Goal: Transaction & Acquisition: Purchase product/service

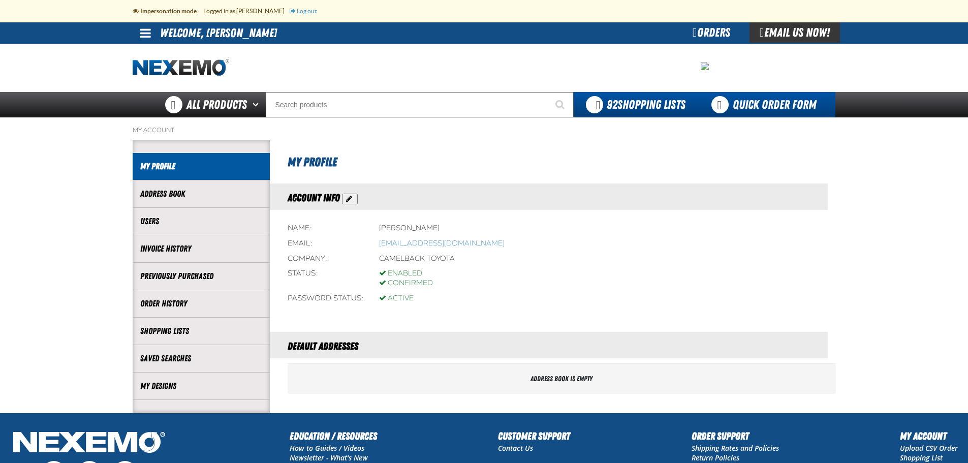
click at [779, 104] on link "Quick Order Form" at bounding box center [767, 104] width 138 height 25
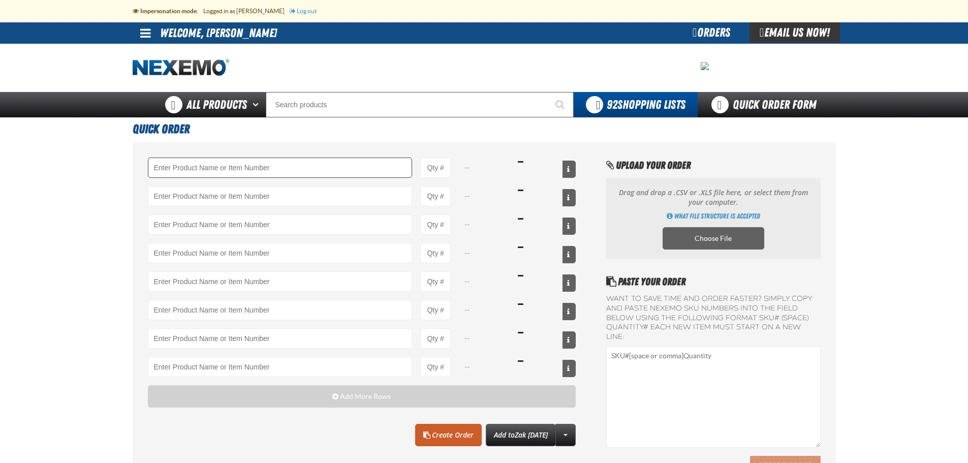
click at [210, 172] on input "Product" at bounding box center [280, 168] width 265 height 20
type input "A103 - Throttle Body and Intake Cleaner - ZAK Products"
type input "1"
select select "can"
click at [440, 172] on input "1" at bounding box center [435, 168] width 30 height 20
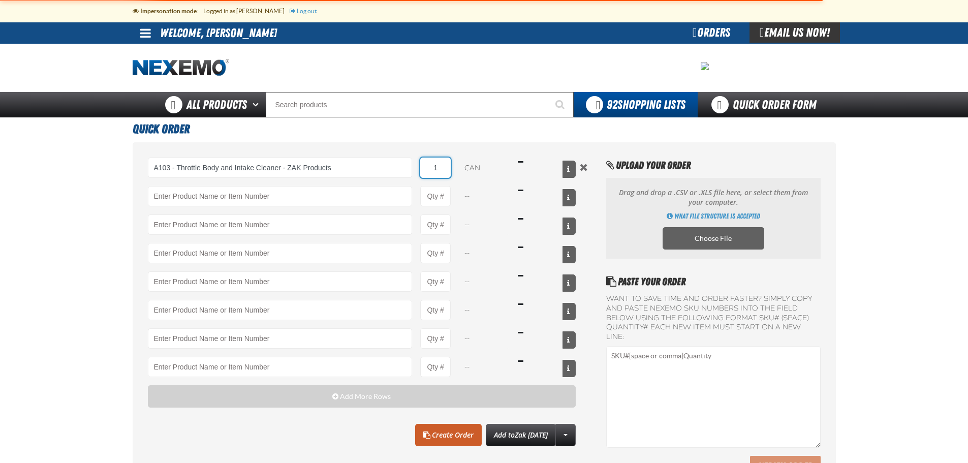
type input "A103 - Throttle Body and Intake Cleaner - ZAK Products"
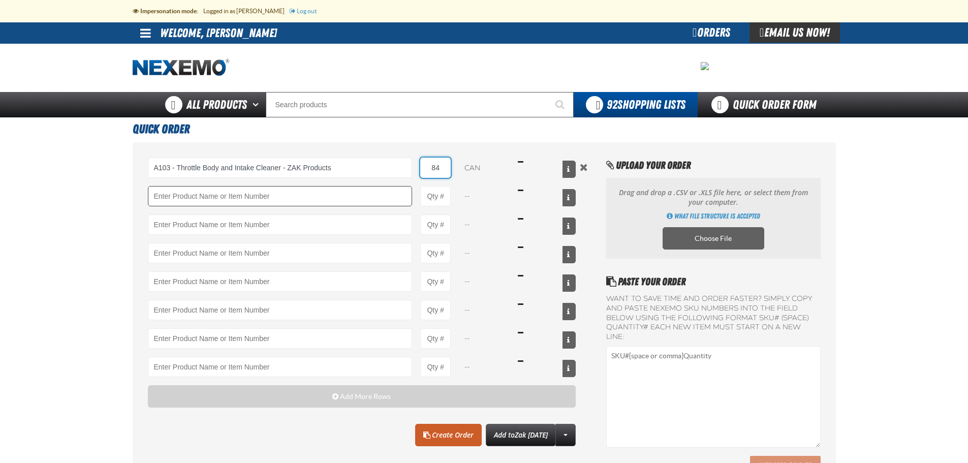
type input "84"
click at [285, 200] on input "Product" at bounding box center [280, 196] width 265 height 20
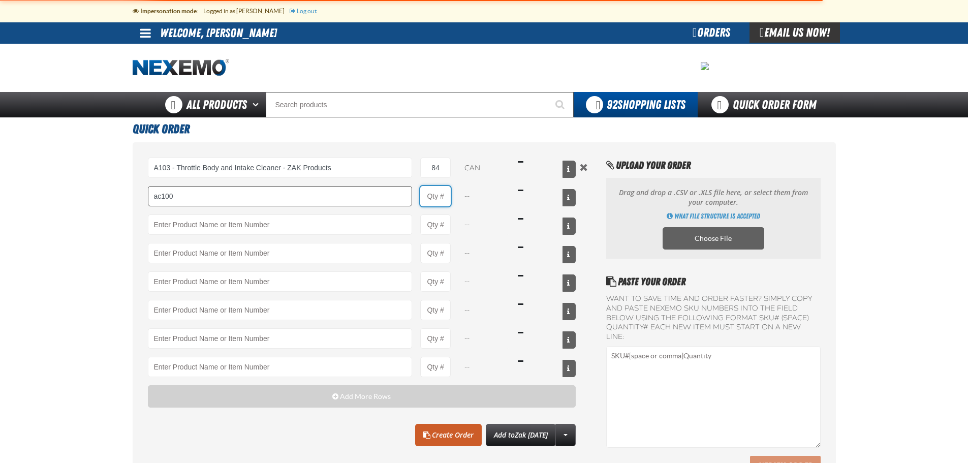
type input "AC100 - Ventilation Treatment - ZAK Products"
type input "1"
select select "can"
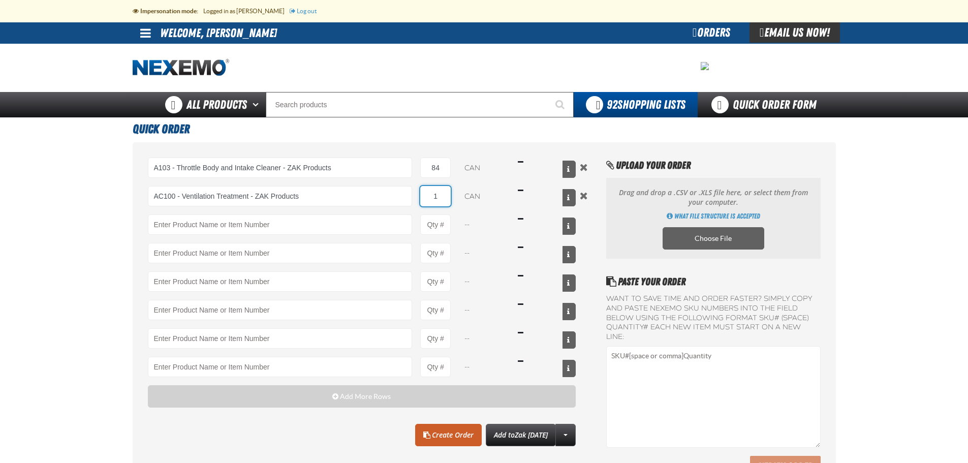
click at [440, 197] on input "1" at bounding box center [435, 196] width 30 height 20
type input "36"
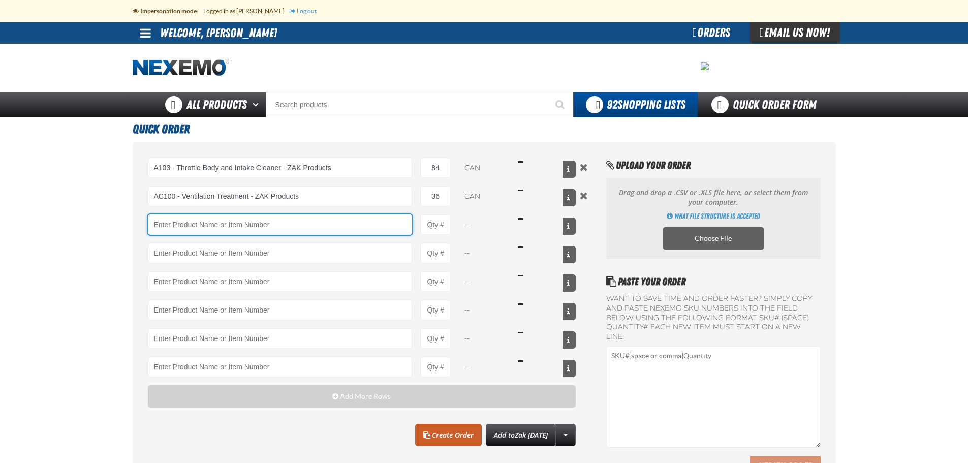
click at [342, 224] on input "Product" at bounding box center [280, 224] width 265 height 20
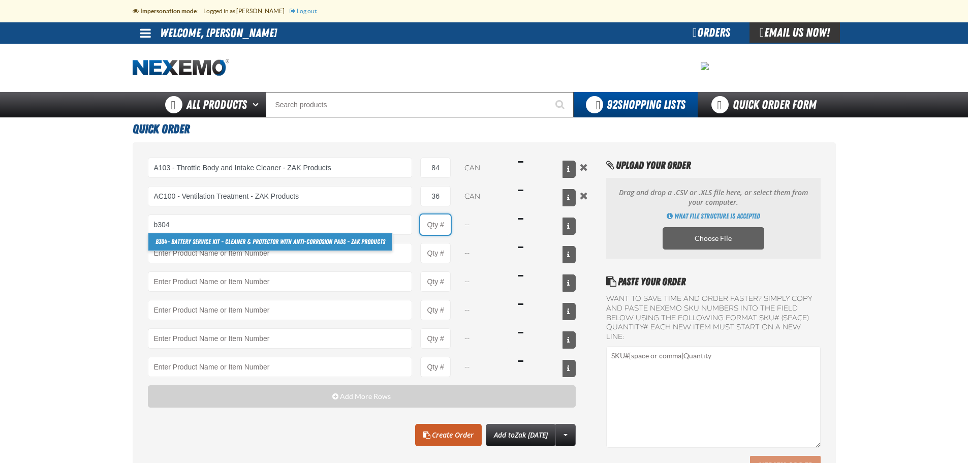
click at [442, 223] on input "Product Quantity" at bounding box center [435, 224] width 30 height 20
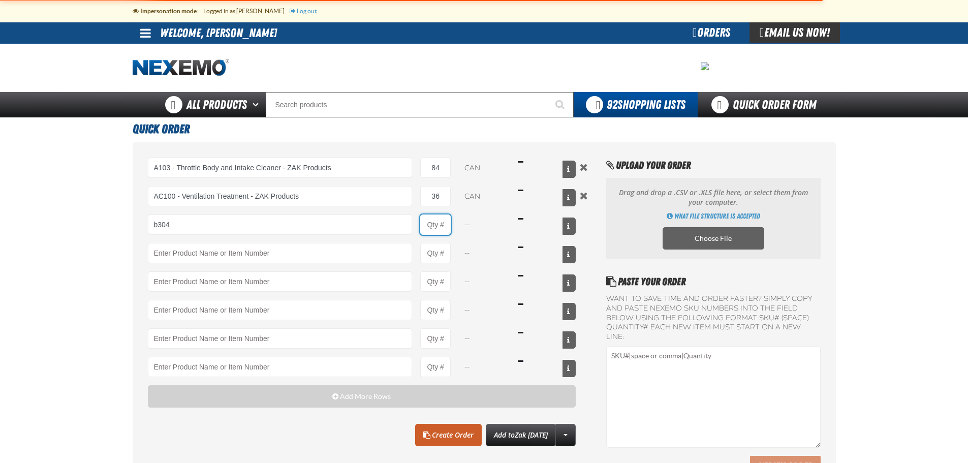
type input "B304 - Battery Service Kit - Cleaner &amp; Protector with Anti-Corrosion Pads -…"
type input "1"
select select "kit"
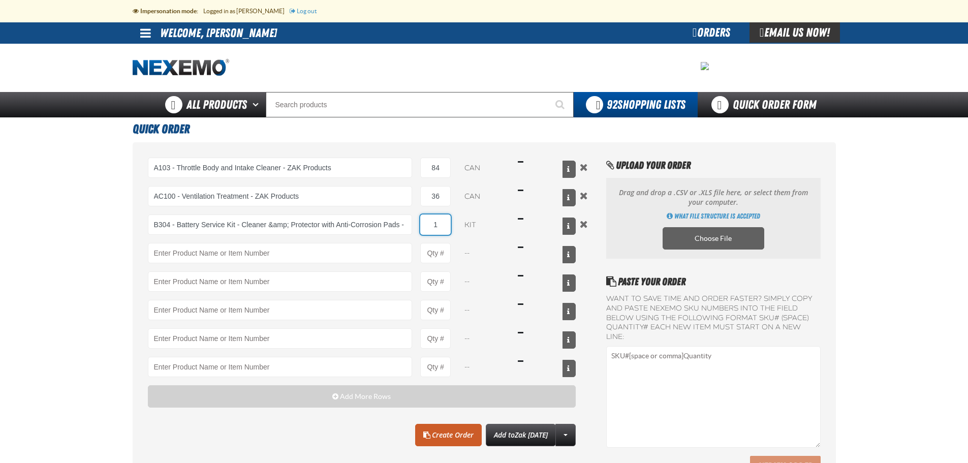
drag, startPoint x: 442, startPoint y: 223, endPoint x: 416, endPoint y: 223, distance: 25.9
click at [416, 223] on div "B304 - Battery Service Kit - Cleaner &amp; Protector with Anti-Corrosion Pads -…" at bounding box center [362, 224] width 428 height 20
type input "96"
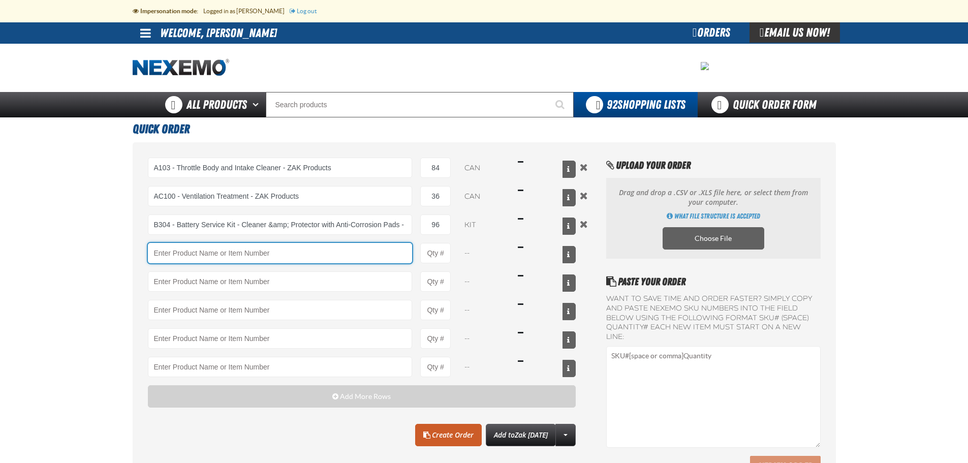
click at [396, 258] on input "Product" at bounding box center [280, 253] width 265 height 20
type input "k"
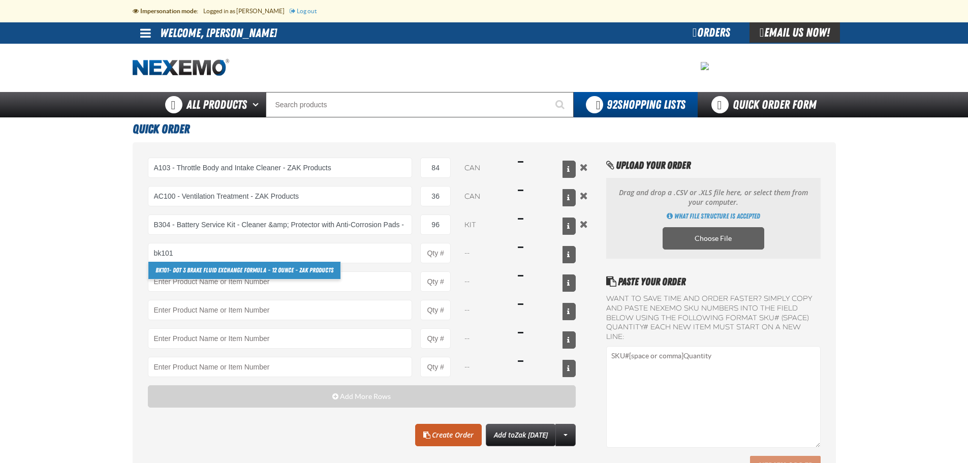
click at [283, 270] on link "BK101 - DOT 3 Brake Fluid Exchange Formula - 12 Ounce - ZAK Products" at bounding box center [244, 270] width 192 height 17
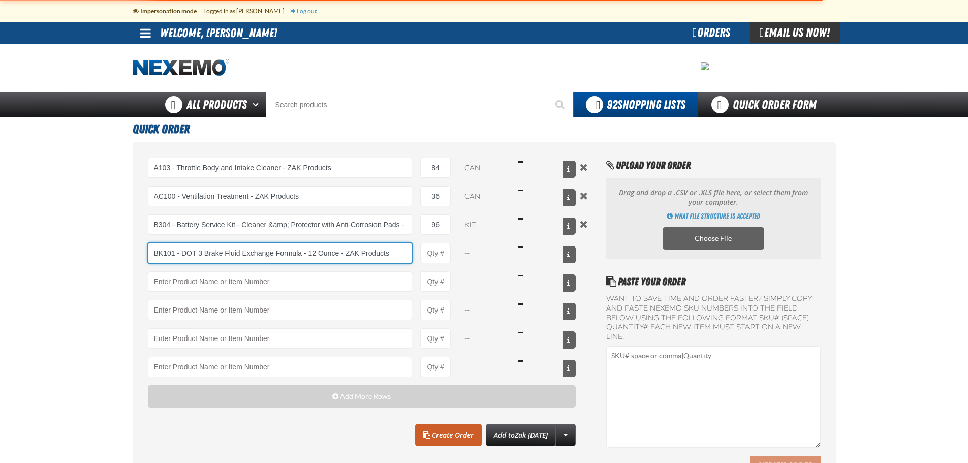
type input "BK101 - DOT 3 Brake Fluid Exchange Formula - 12 Ounce - ZAK Products"
type input "1"
select select "bottle"
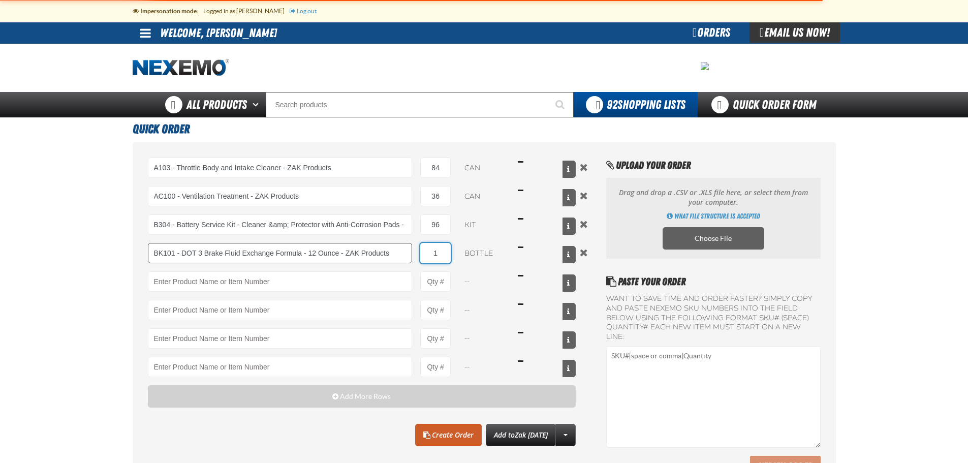
type input "BK101 - DOT 3 Brake Fluid Exchange Formula - 12 Ounce - ZAK Products"
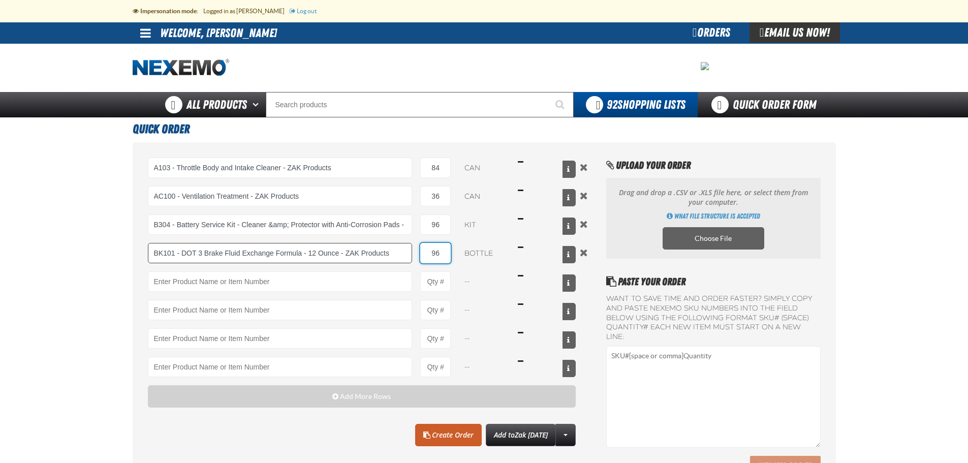
type input "96"
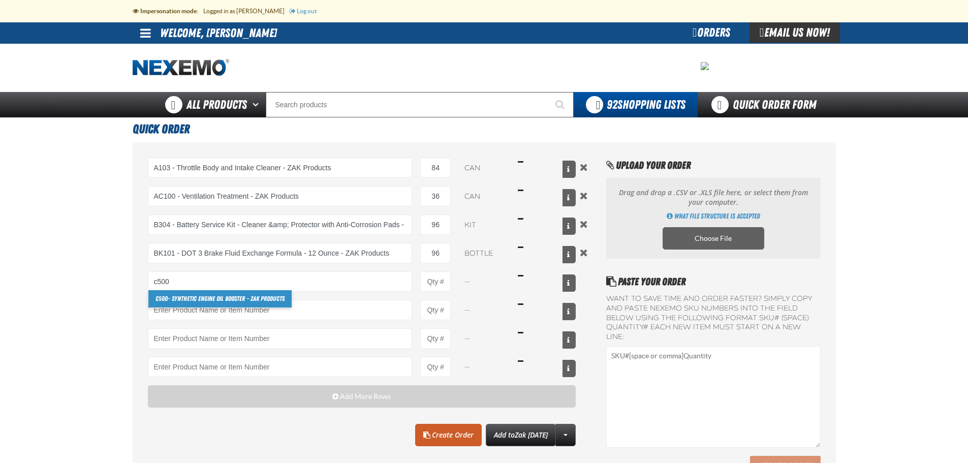
click at [272, 296] on link "C500 - Synthetic Engine Oil Booster - ZAK Products" at bounding box center [219, 298] width 143 height 17
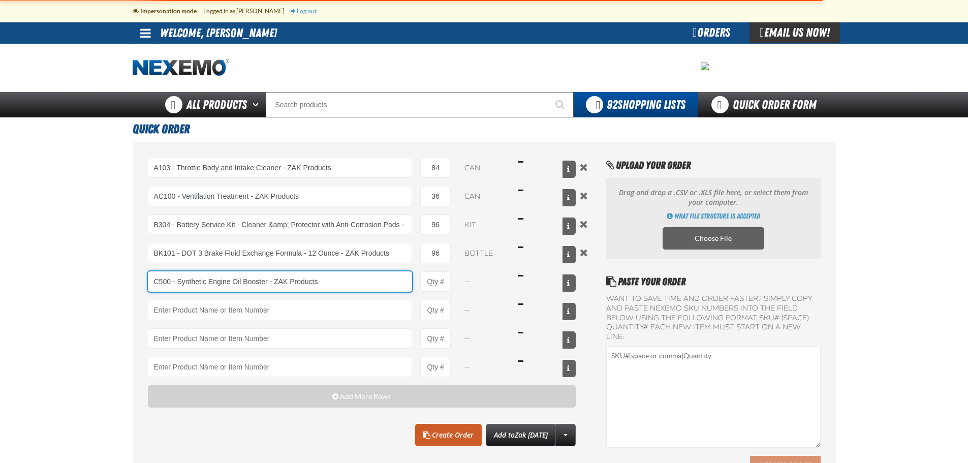
type input "C500 - Synthetic Engine Oil Booster - ZAK Products"
type input "1"
select select "bottle"
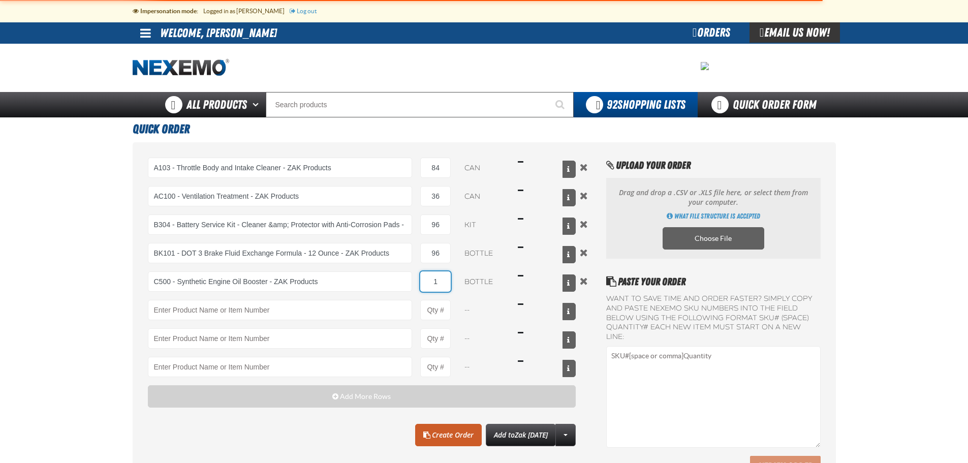
type input "C500 - Synthetic Engine Oil Booster - ZAK Products"
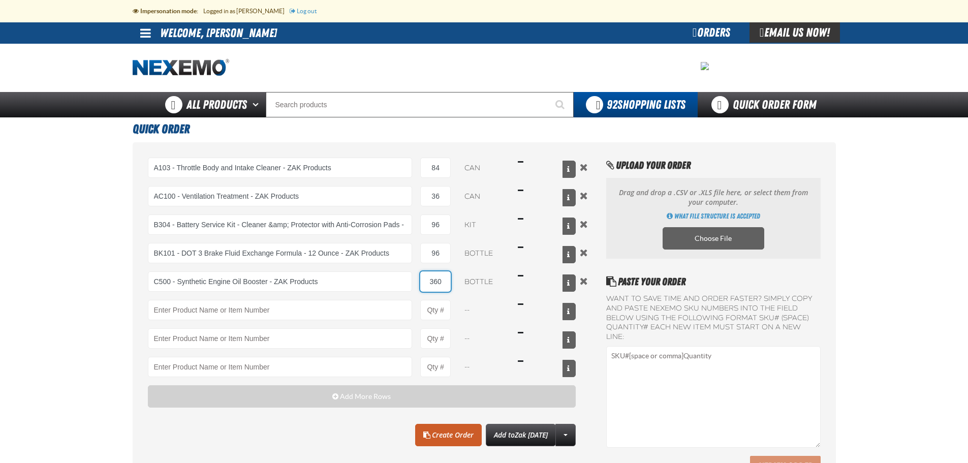
type input "360"
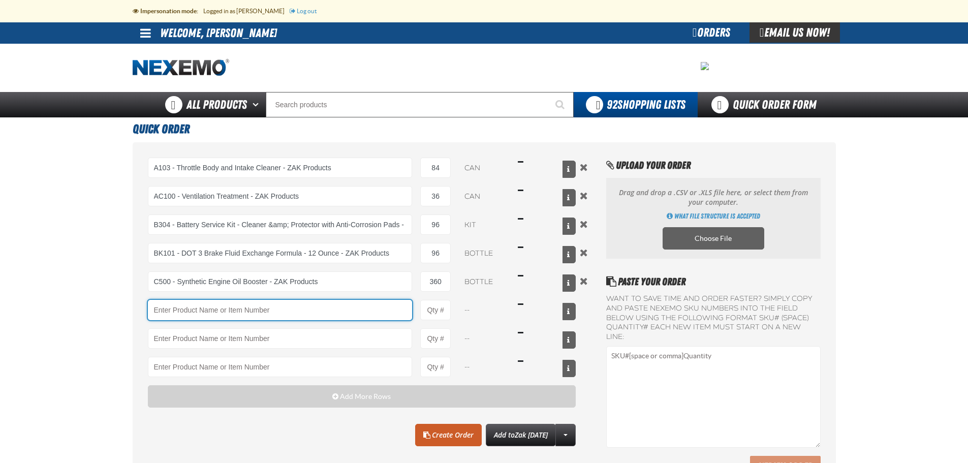
click at [274, 307] on input "Product" at bounding box center [280, 310] width 265 height 20
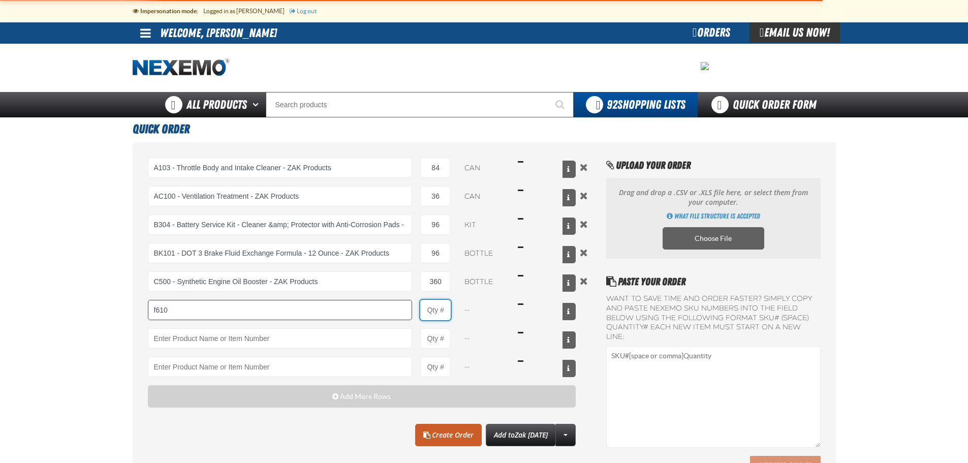
type input "F610 - Z-Tech - ZAK Products"
type input "1"
select select "bottle"
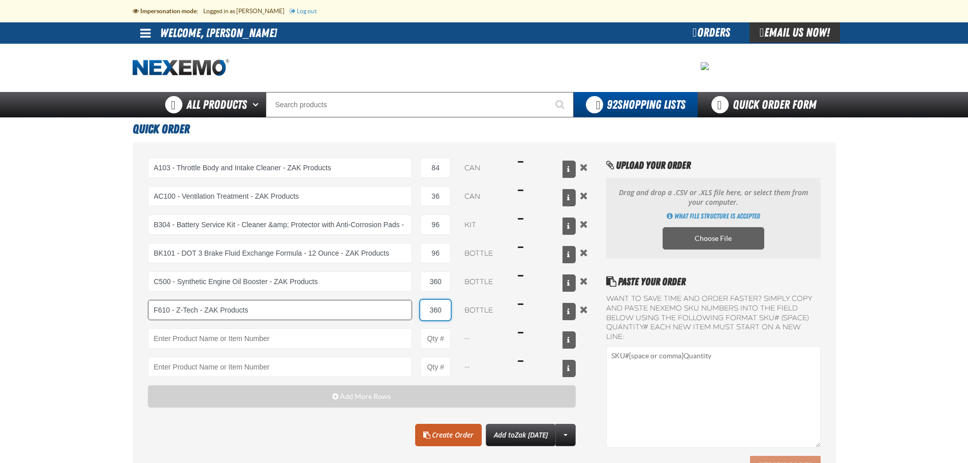
type input "360"
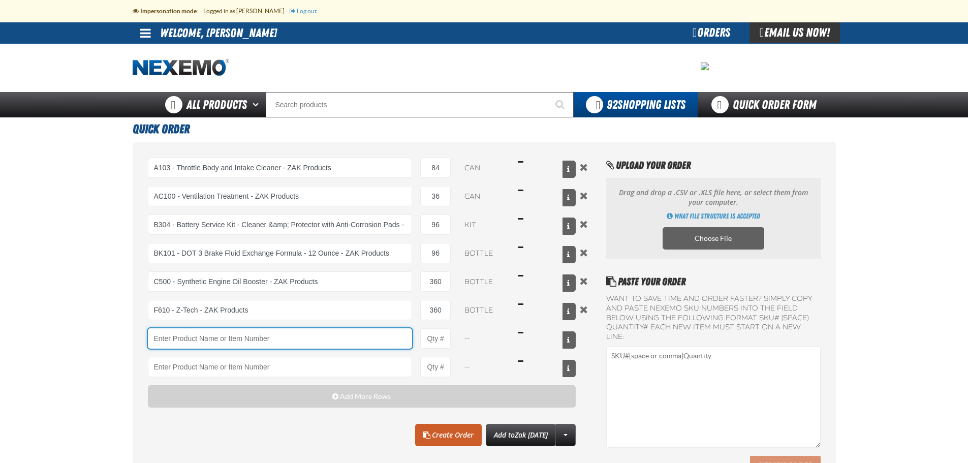
click at [303, 338] on input "Product" at bounding box center [280, 338] width 265 height 20
click at [204, 336] on input "Product" at bounding box center [280, 338] width 265 height 20
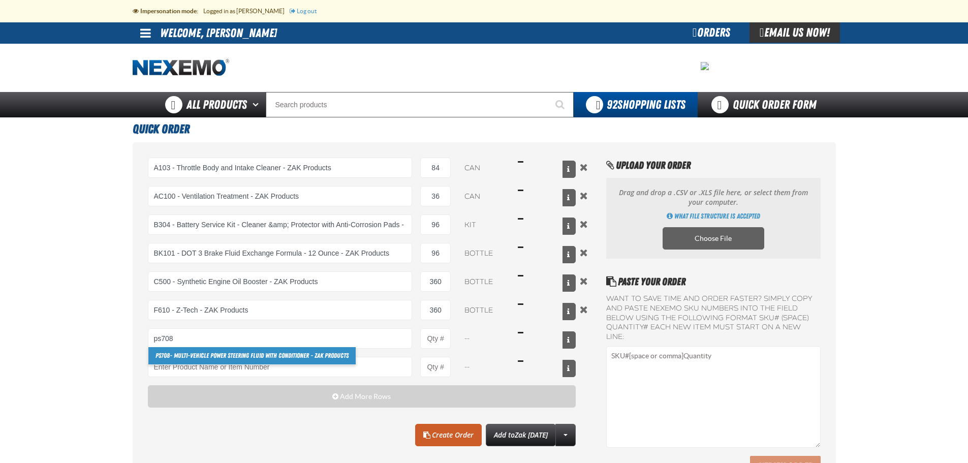
click at [240, 358] on link "PS708 - Multi-Vehicle Power Steering Fluid with Conditioner - ZAK Products" at bounding box center [251, 355] width 207 height 17
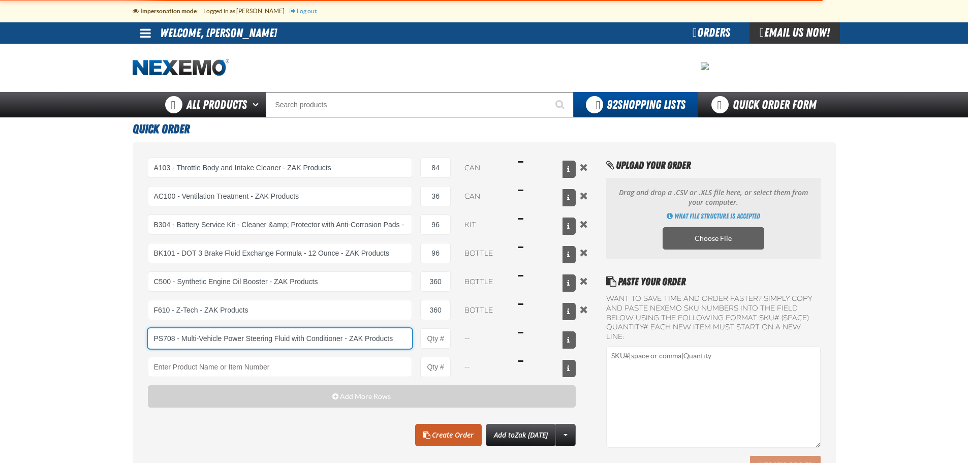
type input "PS708 - Multi-Vehicle Power Steering Fluid with Conditioner - ZAK Products"
type input "1"
select select "bottle"
type input "PS708 - Multi-Vehicle Power Steering Fluid with Conditioner - ZAK Products"
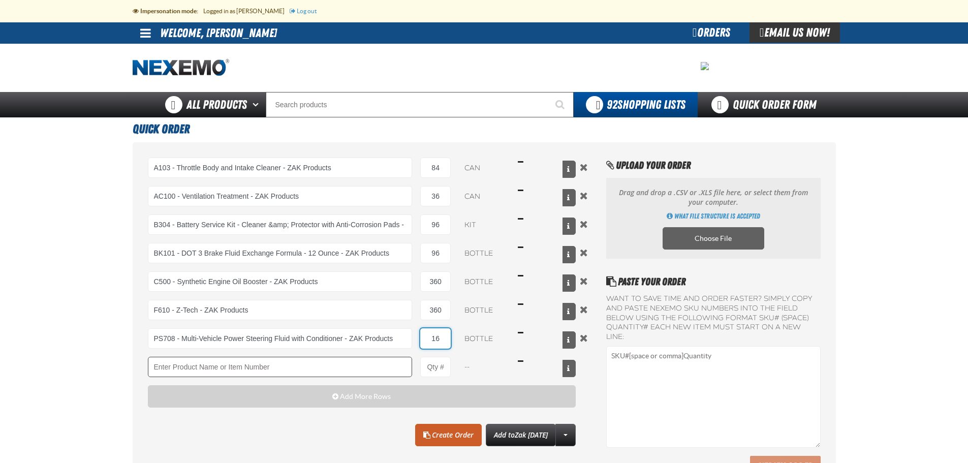
type input "16"
click at [269, 367] on input "Product" at bounding box center [280, 367] width 265 height 20
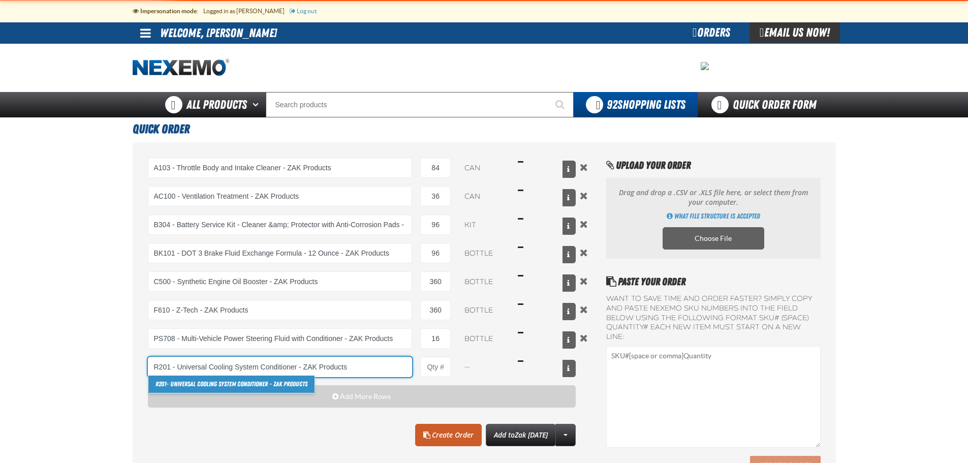
type input "R201 - Universal Cooling System Conditioner - ZAK Products"
type input "1"
select select "bottle"
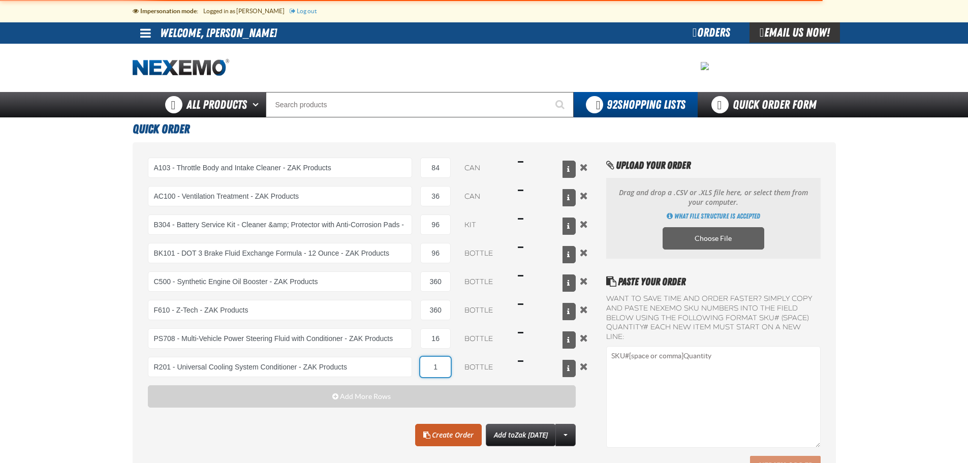
type input "R201 - Universal Cooling System Conditioner - ZAK Products"
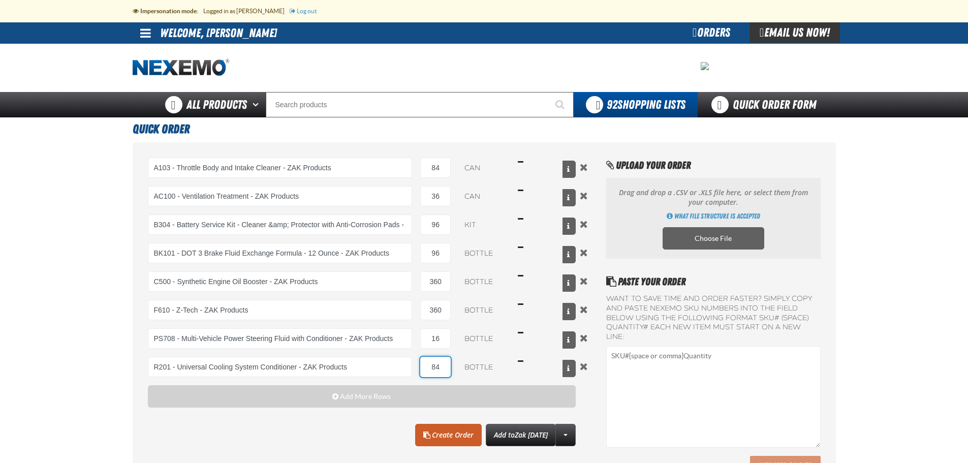
type input "84"
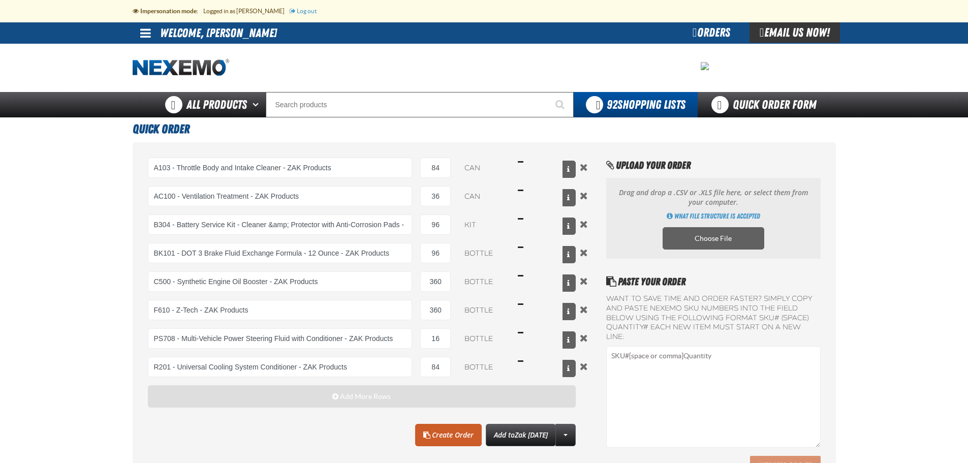
click at [367, 397] on span "Add More Rows" at bounding box center [365, 396] width 51 height 8
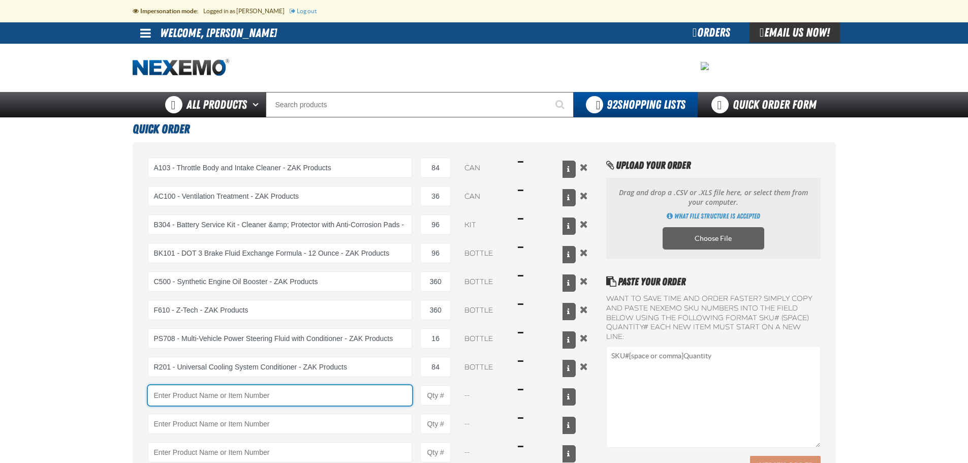
click at [336, 395] on input "Product" at bounding box center [280, 395] width 265 height 20
type input "T401 - Automatic Transmission Conditioner - ZAK Products"
type input "1"
select select "bottle"
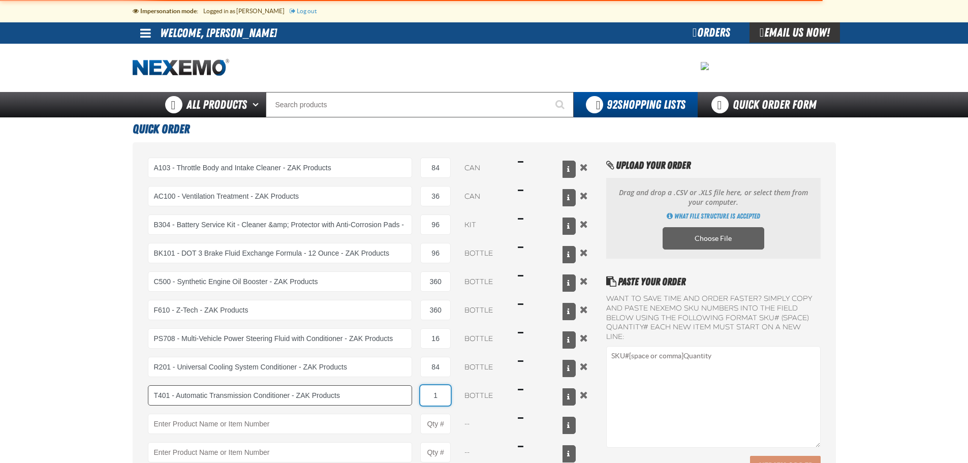
type input "T401 - Automatic Transmission Conditioner - ZAK Products"
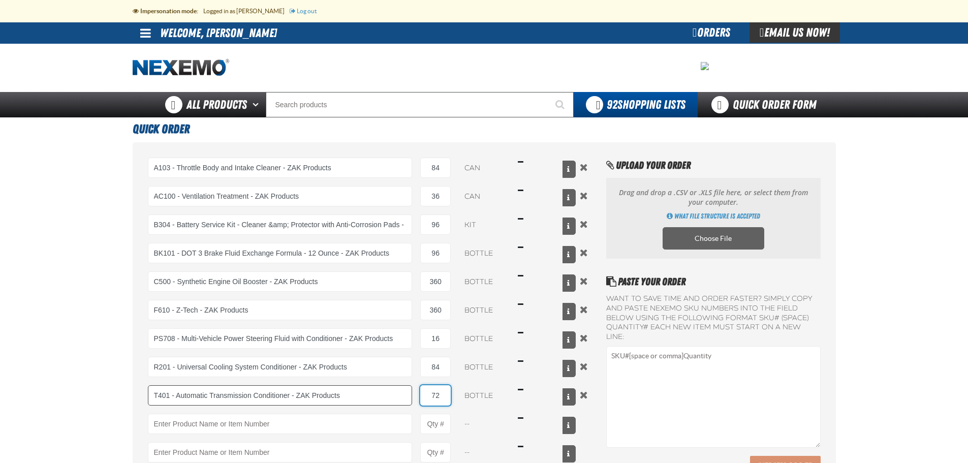
type input "72"
click at [227, 441] on link "TSF 200 - 2-Step GDI Intake Cleaning Service" at bounding box center [209, 441] width 123 height 17
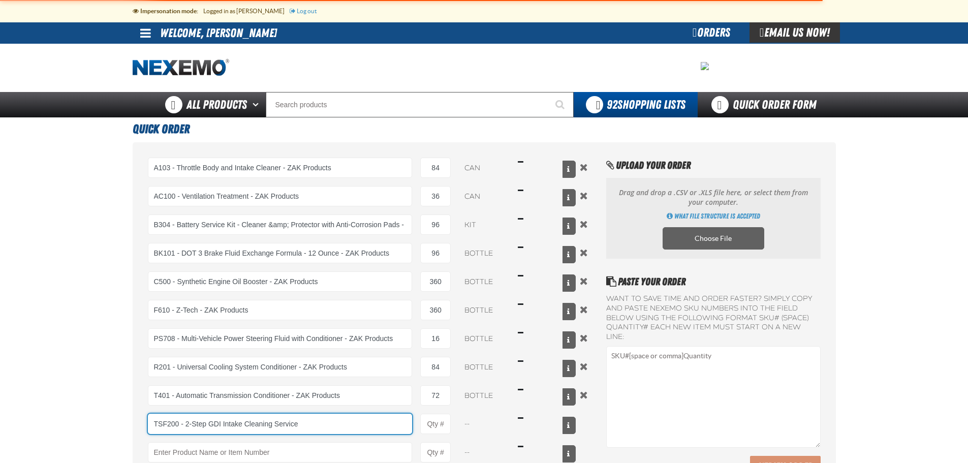
type input "TSF200 - 2-Step GDI Intake Cleaning Service"
type input "1"
select select "kit"
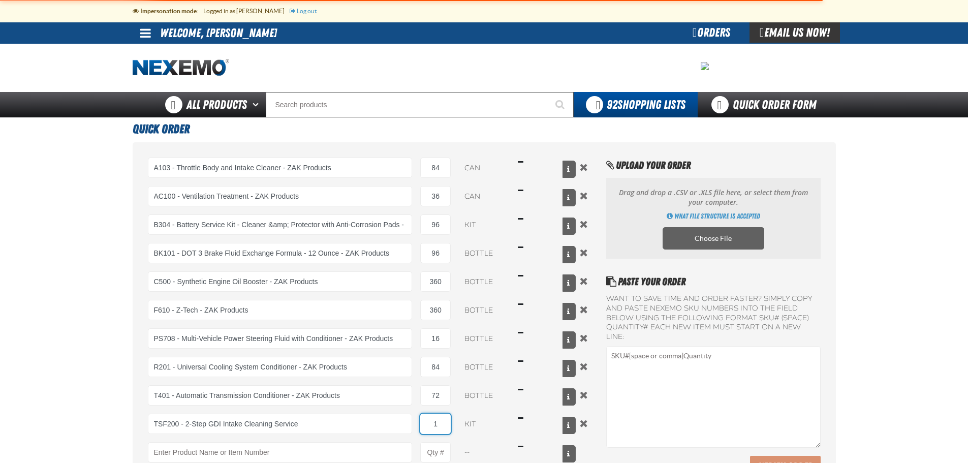
type input "TSF200 - 2-Step GDI Intake Cleaning Service"
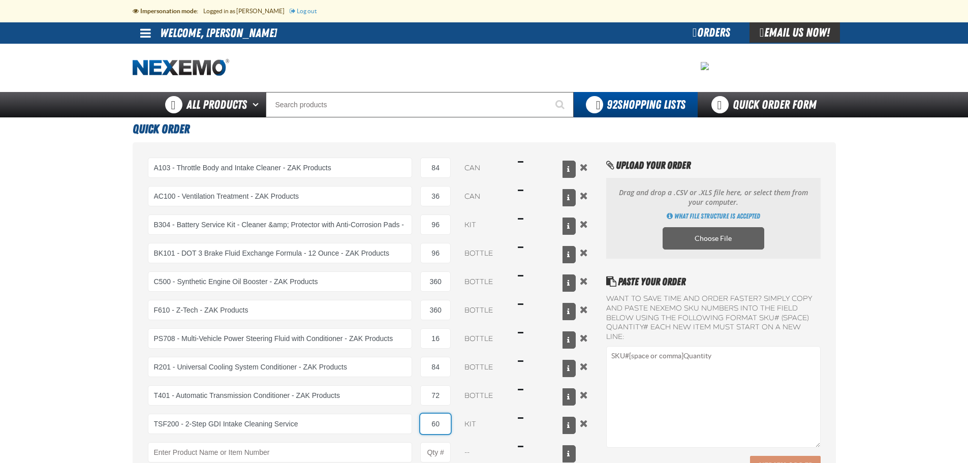
type input "60"
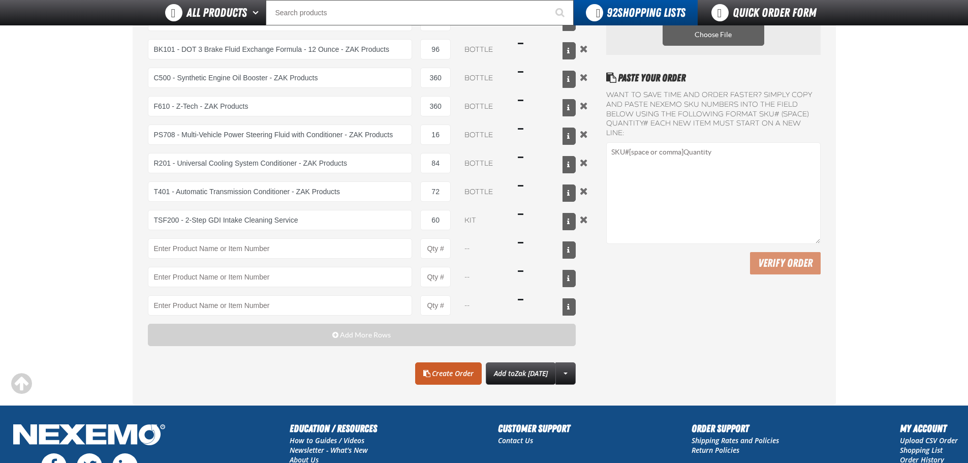
scroll to position [211, 0]
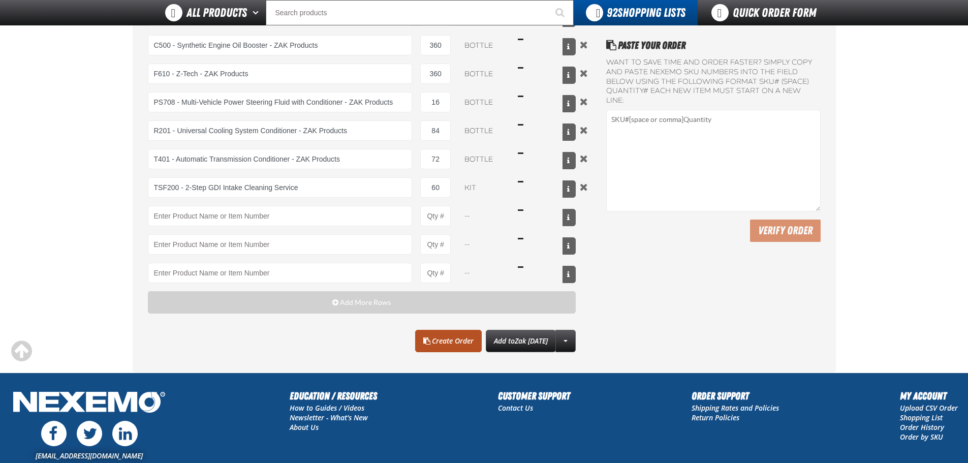
click at [432, 341] on link "Create Order" at bounding box center [448, 341] width 67 height 22
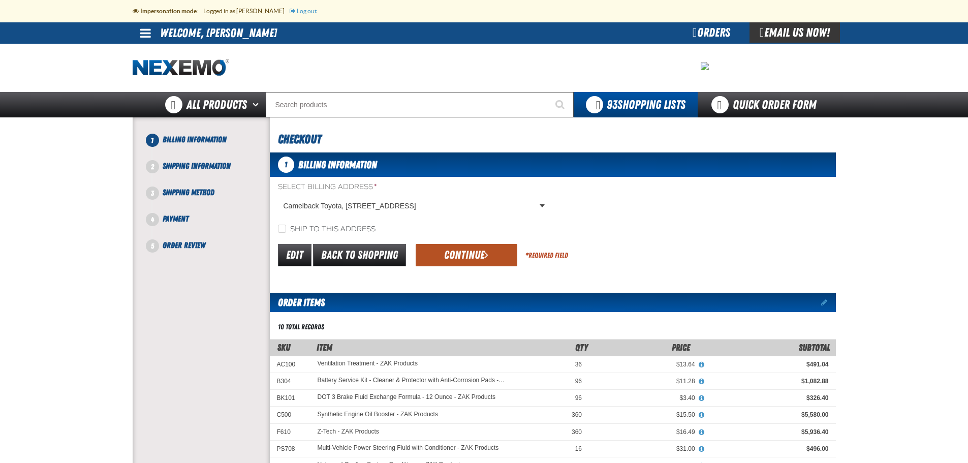
click at [475, 250] on button "Continue" at bounding box center [467, 255] width 102 height 22
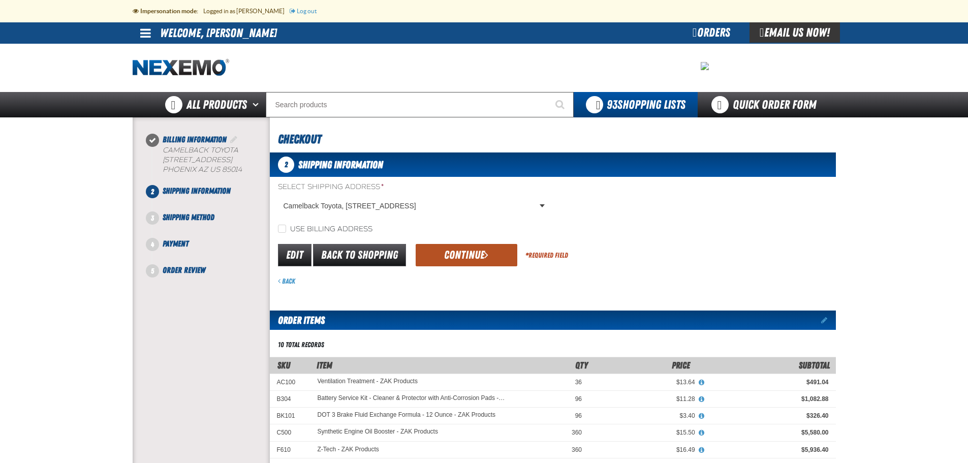
click at [469, 253] on button "Continue" at bounding box center [467, 255] width 102 height 22
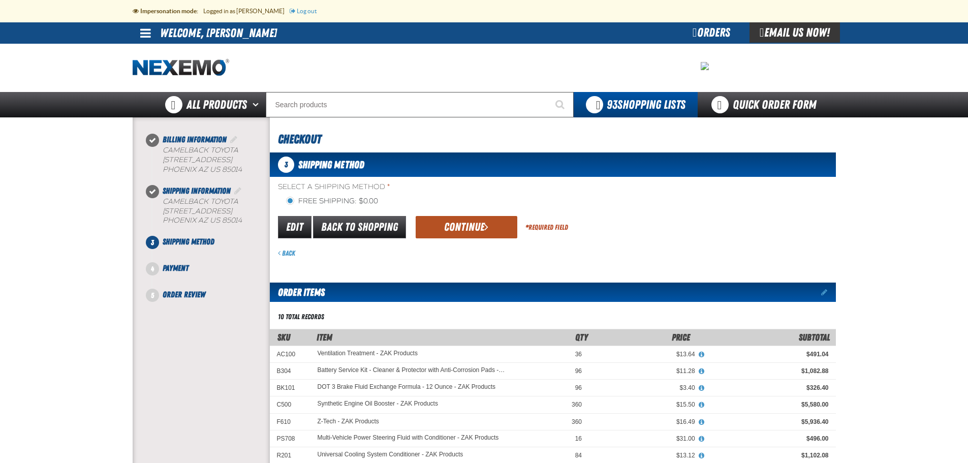
click at [465, 229] on button "Continue" at bounding box center [467, 227] width 102 height 22
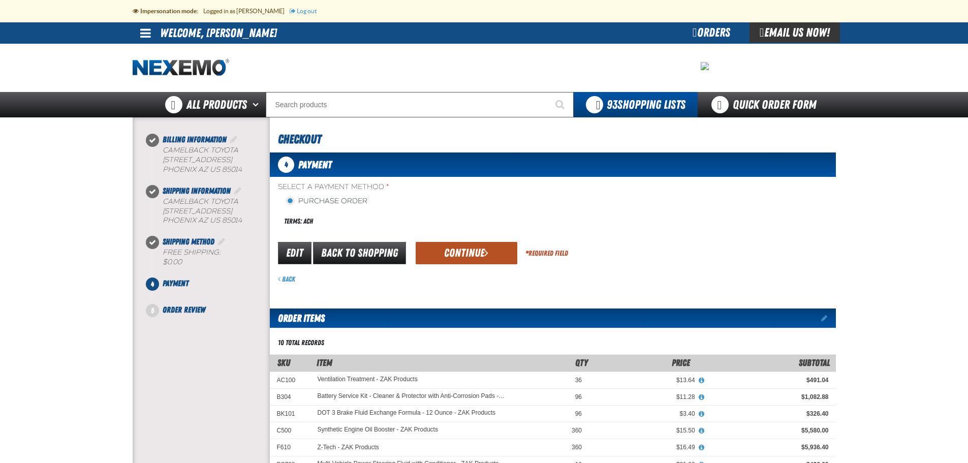
click at [456, 250] on button "Continue" at bounding box center [467, 253] width 102 height 22
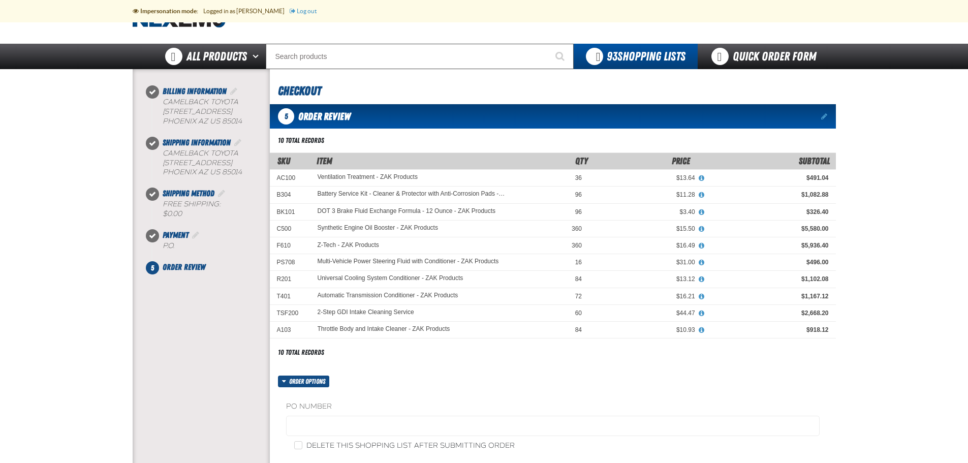
scroll to position [118, 0]
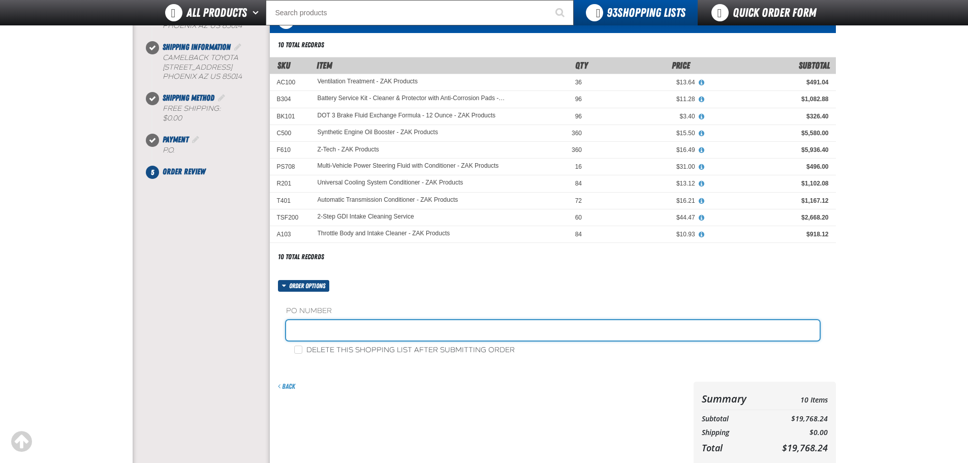
click at [310, 322] on input "text" at bounding box center [553, 330] width 534 height 20
paste input "0918CU"
type input "0918CU (mp)"
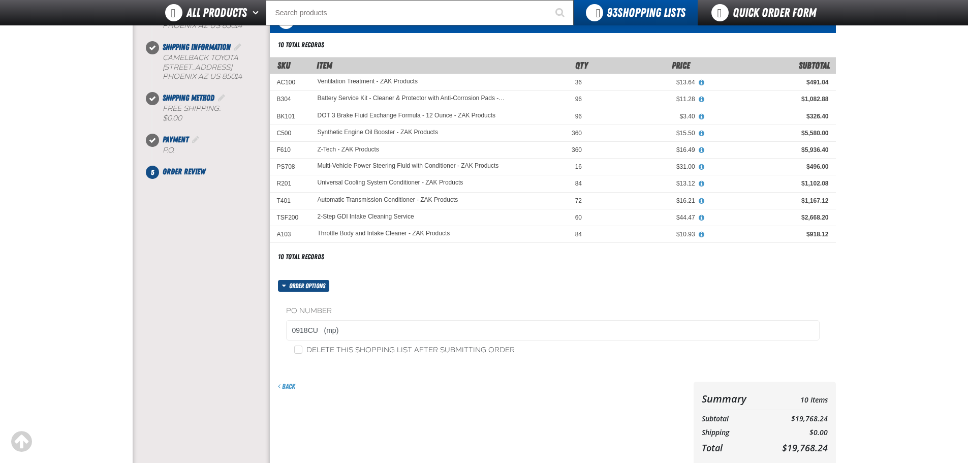
click at [872, 309] on main at bounding box center [484, 234] width 968 height 521
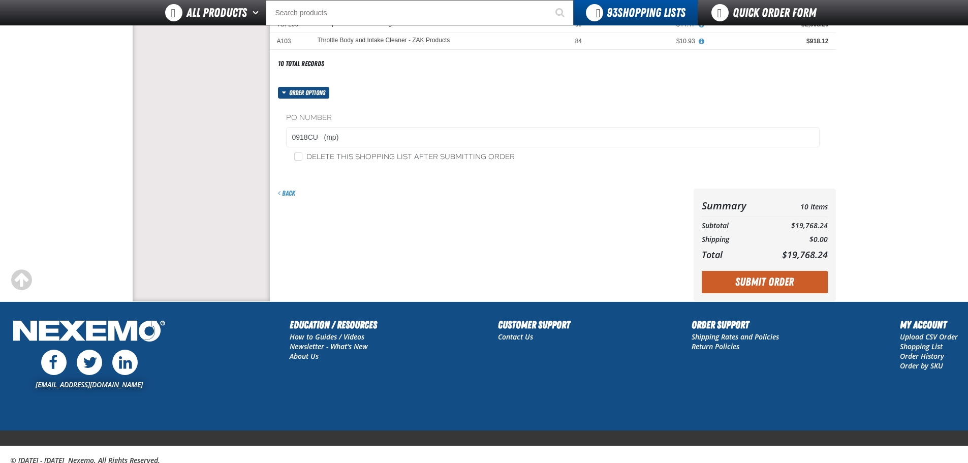
scroll to position [345, 0]
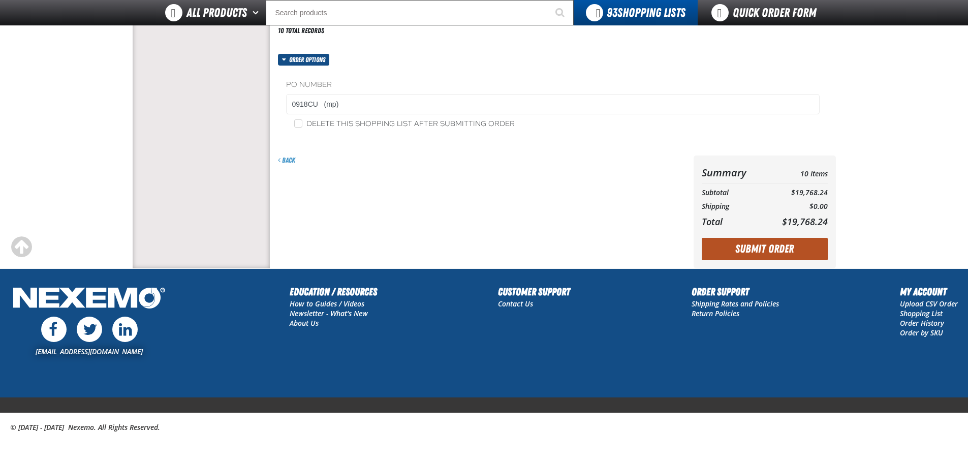
click at [767, 250] on button "Submit Order" at bounding box center [765, 249] width 126 height 22
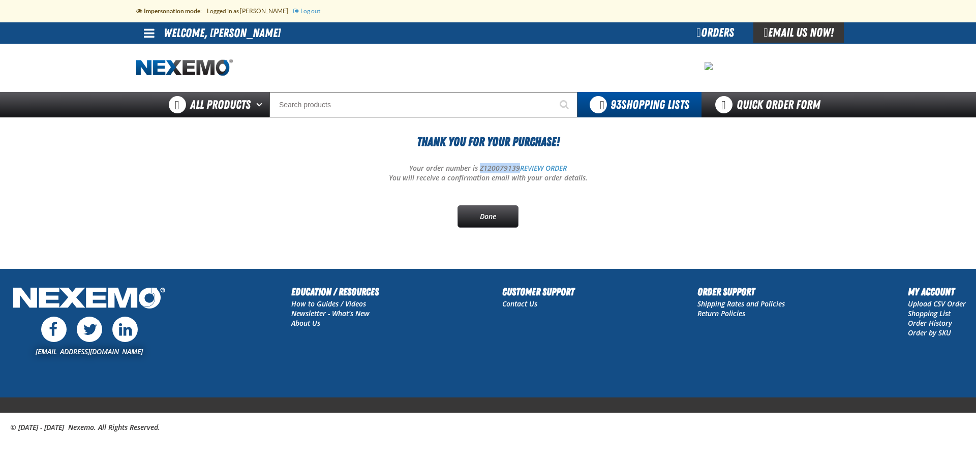
drag, startPoint x: 517, startPoint y: 165, endPoint x: 480, endPoint y: 164, distance: 37.6
click at [480, 164] on p "Your order number is Z120079139 REVIEW ORDER" at bounding box center [487, 169] width 703 height 10
copy p "Z120079139"
click at [490, 218] on link "Done" at bounding box center [487, 216] width 61 height 22
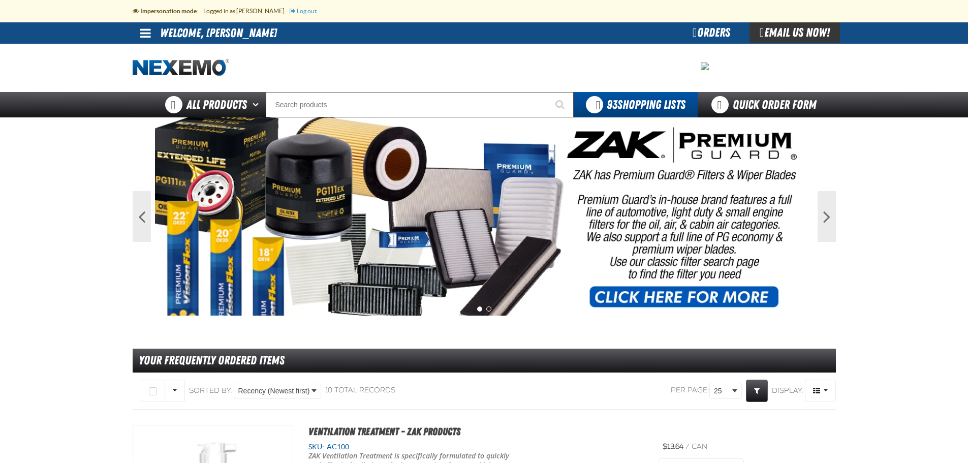
click at [300, 13] on link "Log out" at bounding box center [303, 11] width 27 height 7
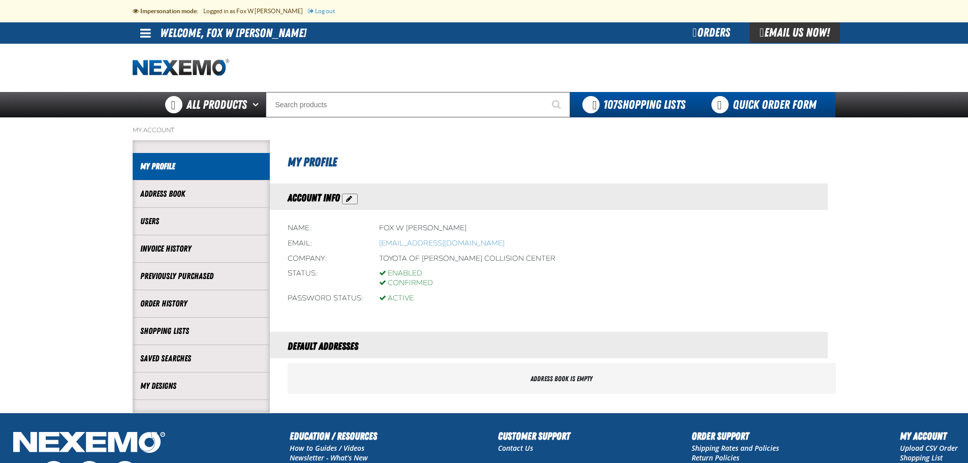
click at [775, 107] on link "Quick Order Form" at bounding box center [767, 104] width 138 height 25
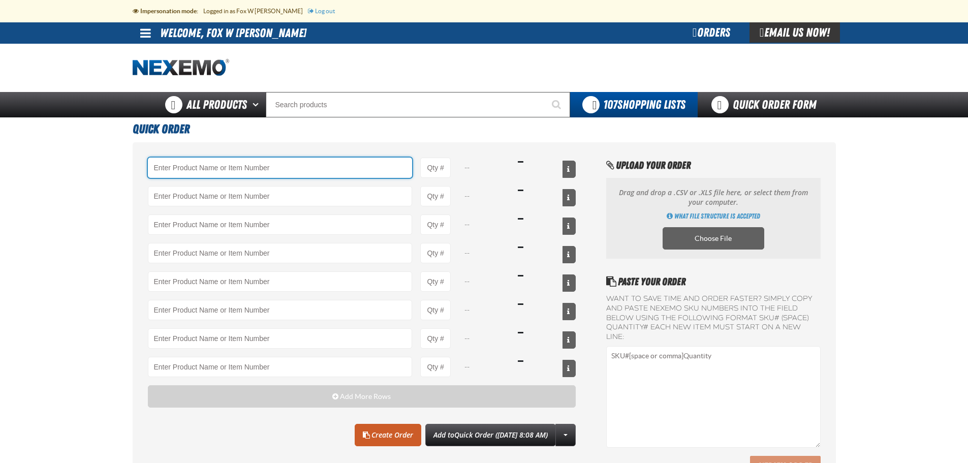
click at [311, 170] on input "Product" at bounding box center [280, 168] width 265 height 20
paste input "P23263"
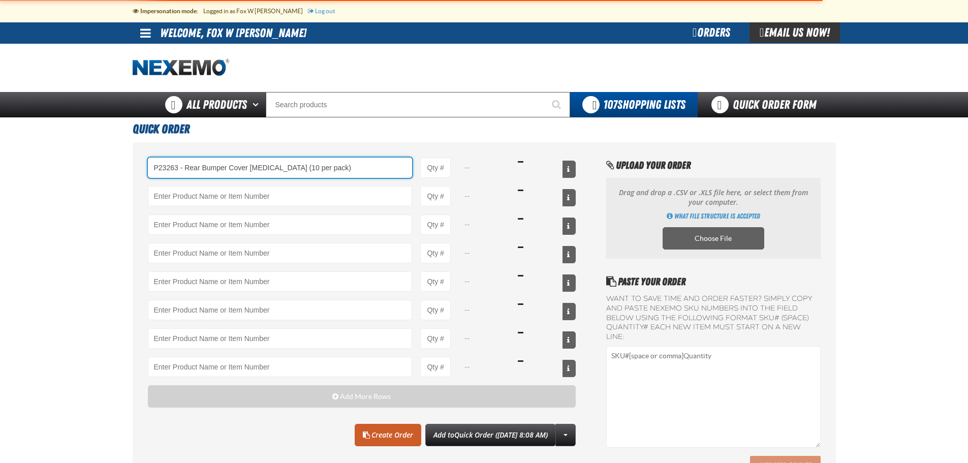
type input "P23263 - Rear Bumper Cover [MEDICAL_DATA] (10 per pack)"
type input "1"
select select "pack"
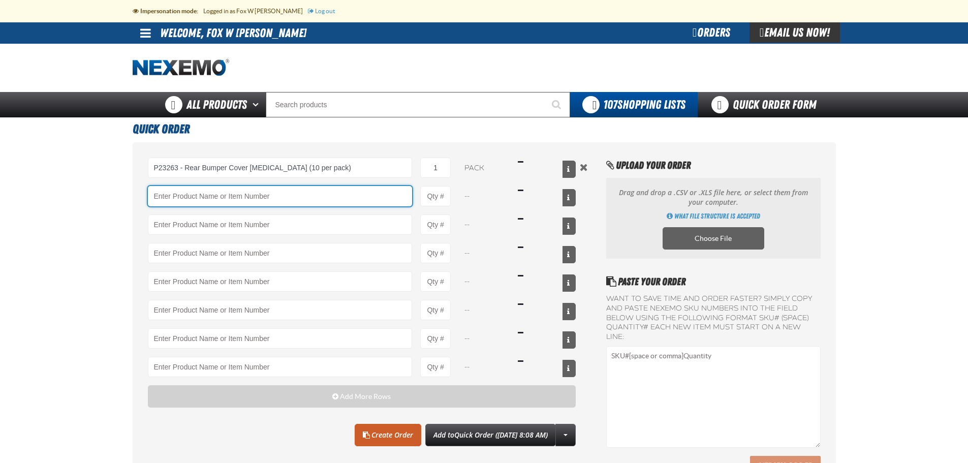
click at [354, 198] on input "Product" at bounding box center [280, 196] width 265 height 20
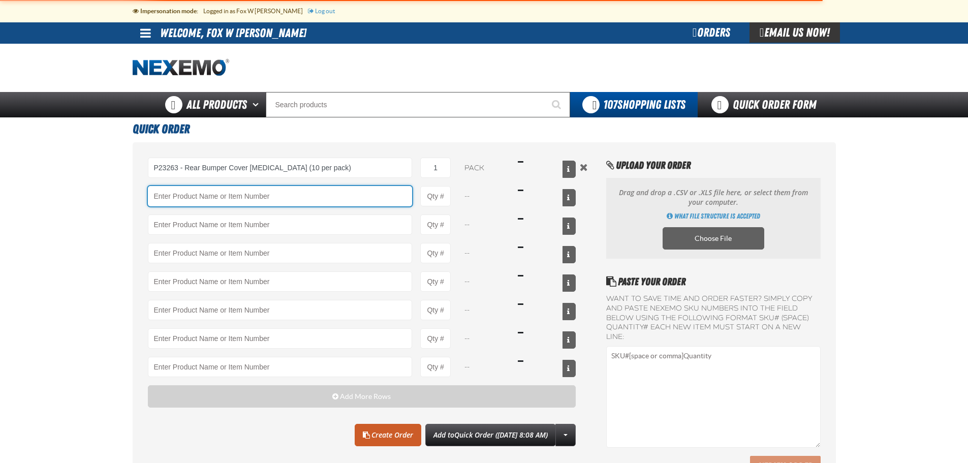
type input "P23263 - Rear Bumper Cover Retainer (10 per pack)"
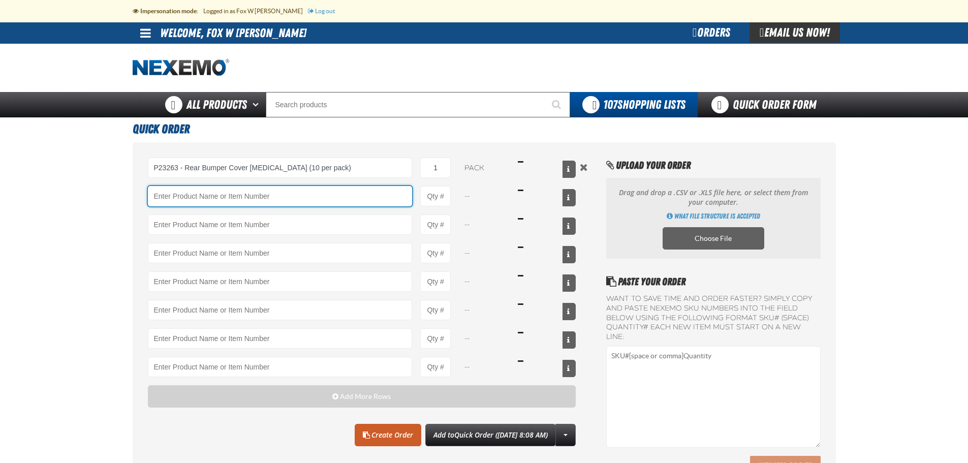
click at [342, 192] on input "Product" at bounding box center [280, 196] width 265 height 20
paste input "KT12848"
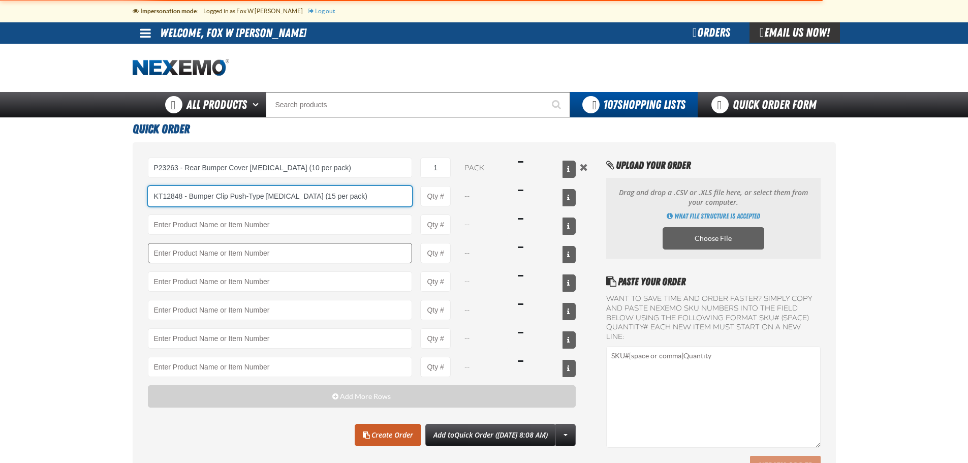
type input "KT12848 - Bumper Clip Push-Type Retainer (15 per pack)"
type input "1"
select select "pack"
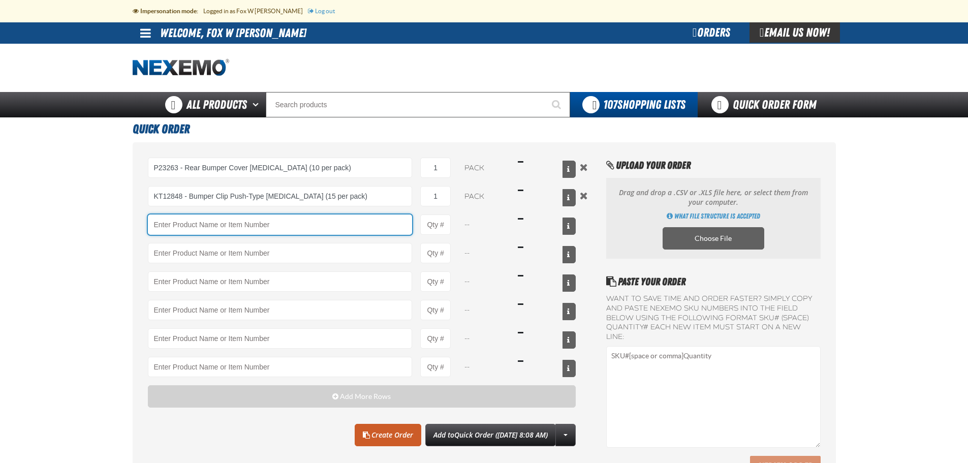
click at [366, 225] on input "Product" at bounding box center [280, 224] width 265 height 20
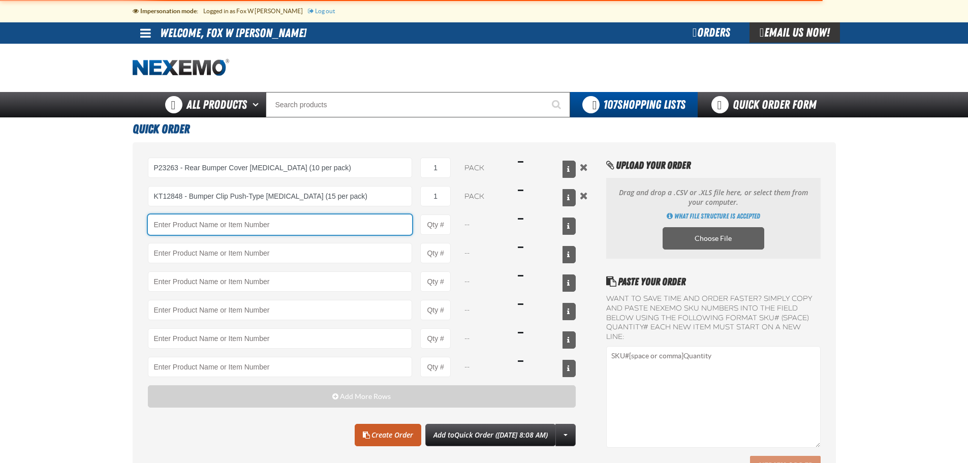
type input "KT12848 - Bumper Clip Push-Type Retainer (15 per pack)"
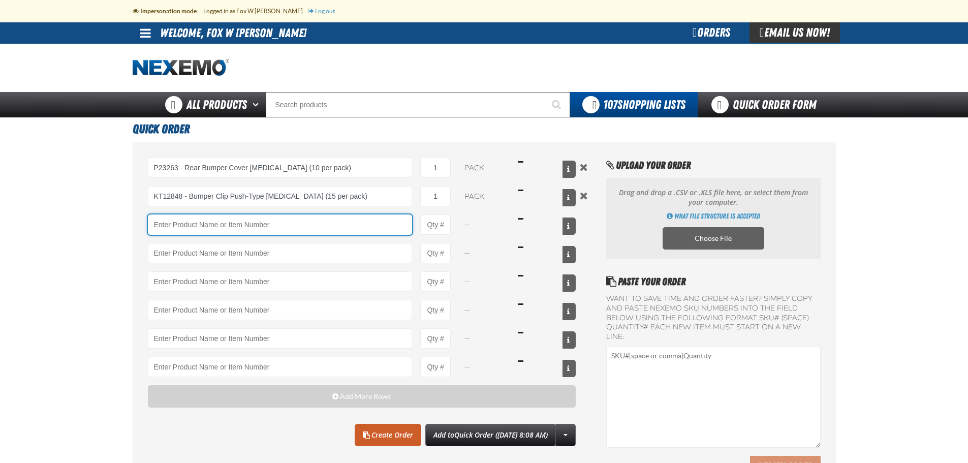
click at [207, 222] on input "Product" at bounding box center [280, 224] width 265 height 20
paste input "1621283"
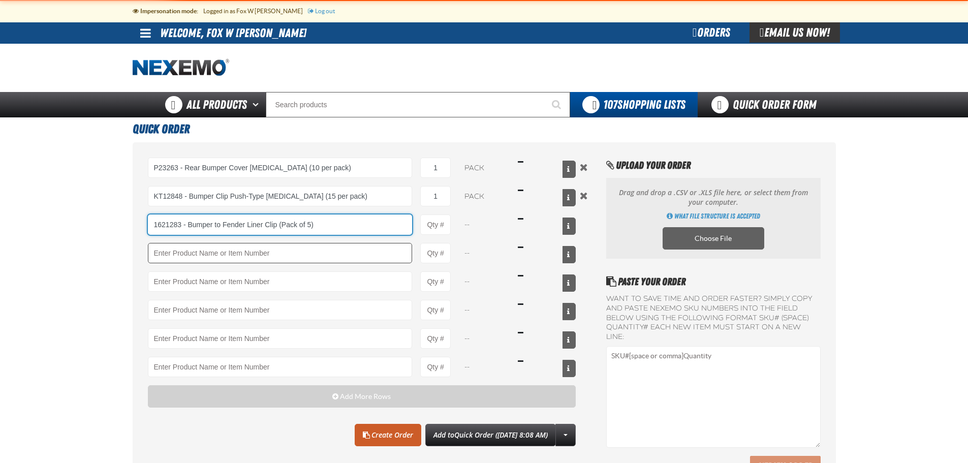
type input "1621283 - Bumper to Fender Liner Clip (Pack of 5)"
type input "1"
select select "pack"
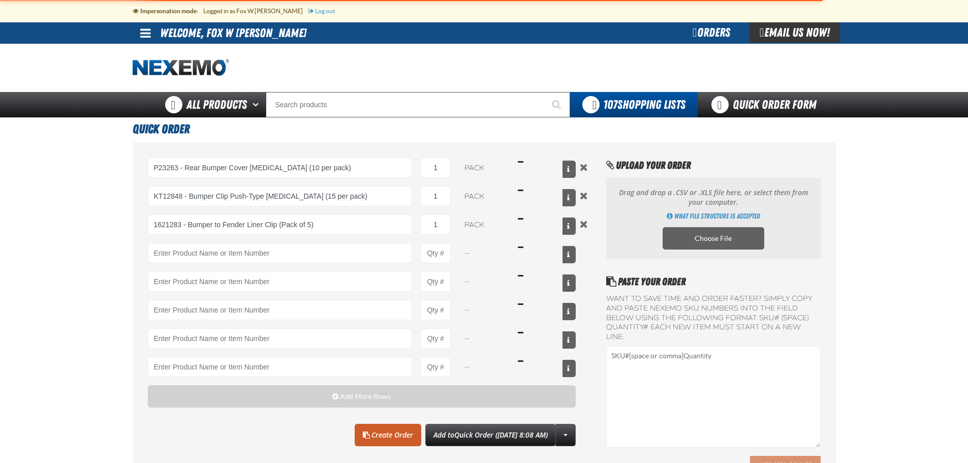
type input "1621283 - Bumper to Fender Liner Clip (Pack of 5)"
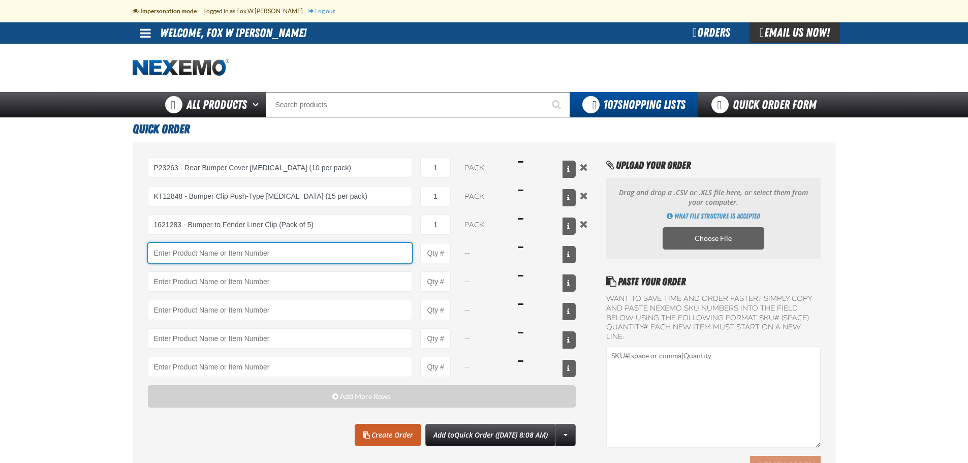
click at [241, 254] on input "Product" at bounding box center [280, 253] width 265 height 20
paste input "P85316"
type input "P85316"
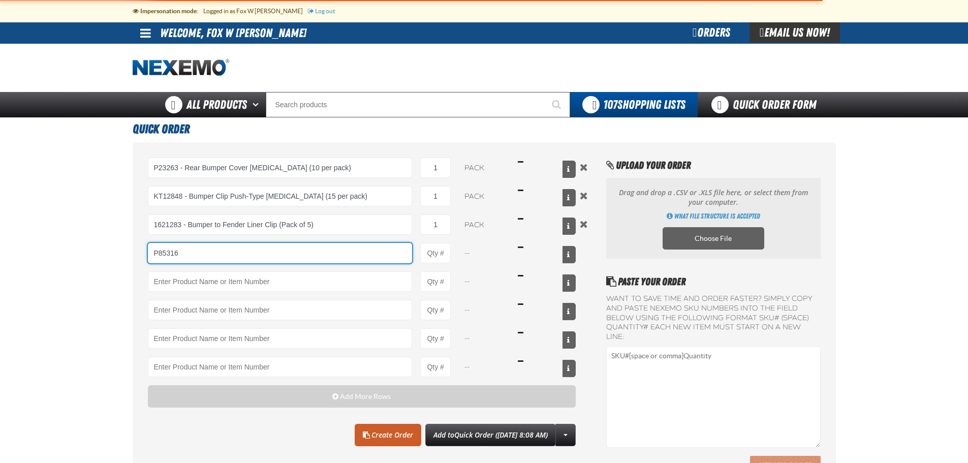
type input "1621283 - Bumper to Fender Liner Clip (Pack of 5)"
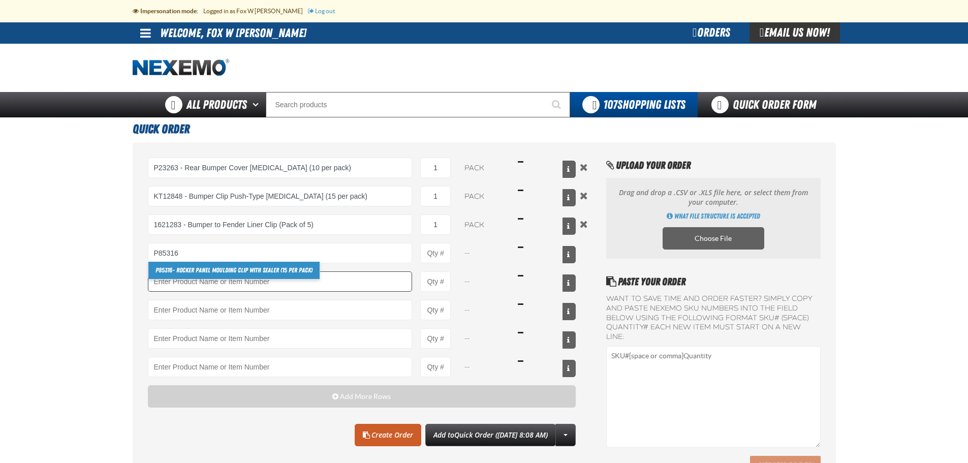
click at [244, 274] on link "P85316 - Rocker Panel Moulding Clip with Sealer (15 per pack)" at bounding box center [233, 270] width 171 height 17
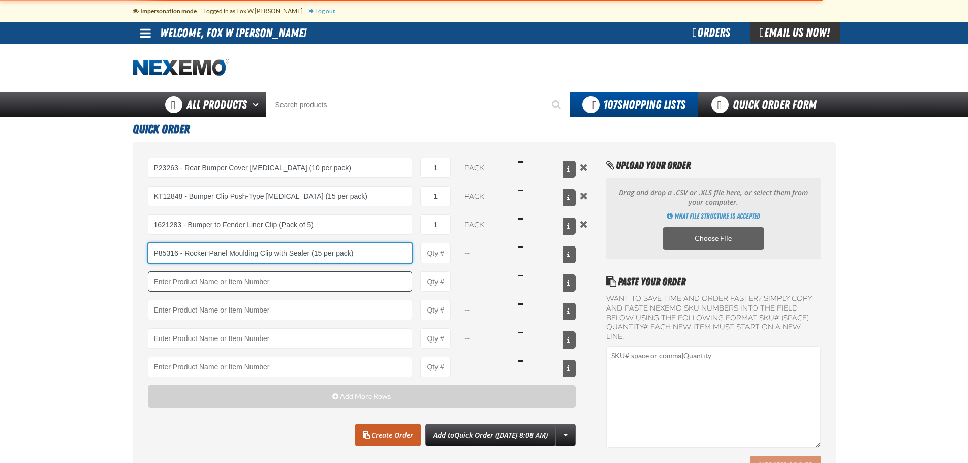
type input "P85316 - Rocker Panel Moulding Clip with Sealer (15 per pack)"
type input "1"
select select "pack"
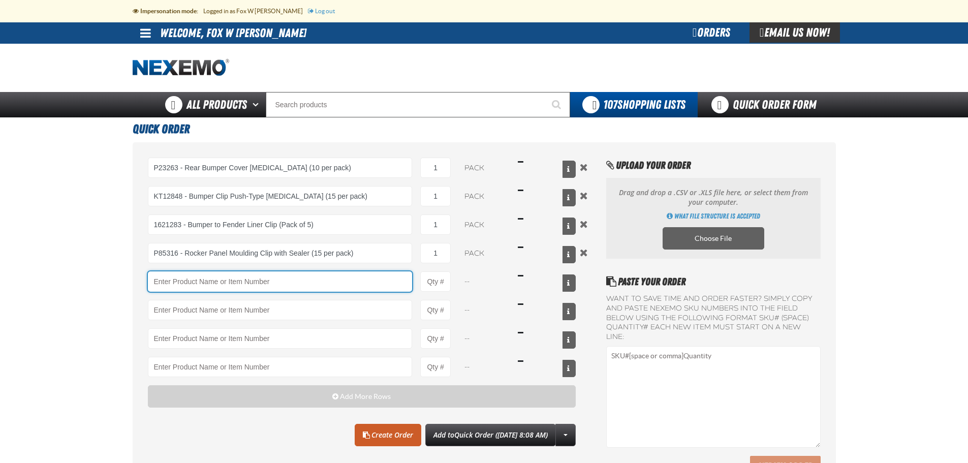
click at [252, 279] on input "Product" at bounding box center [280, 281] width 265 height 20
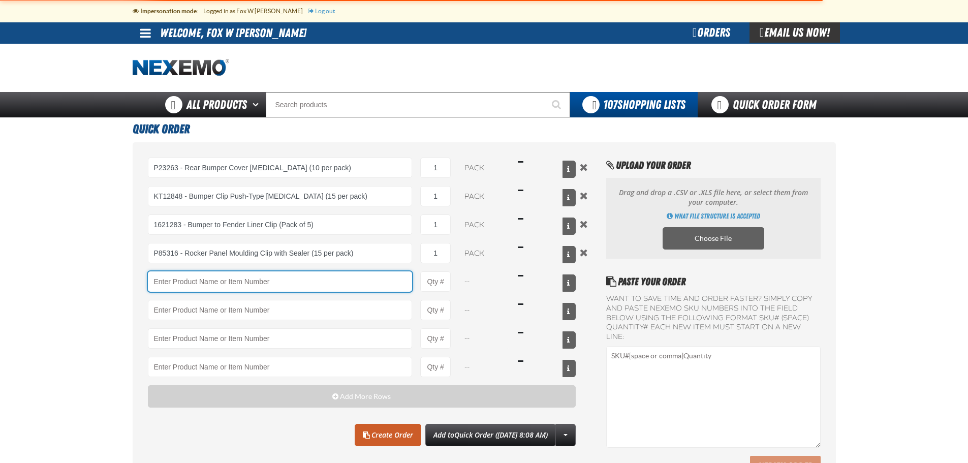
type input "P85316 - Rocker Panel Moulding Clip with Sealer (15 per pack)"
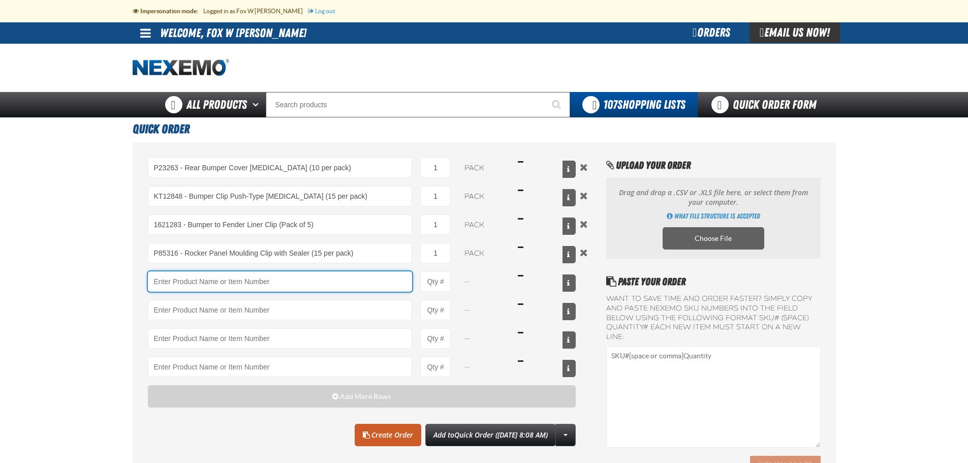
click at [227, 280] on input "Product" at bounding box center [280, 281] width 265 height 20
paste input "P60477"
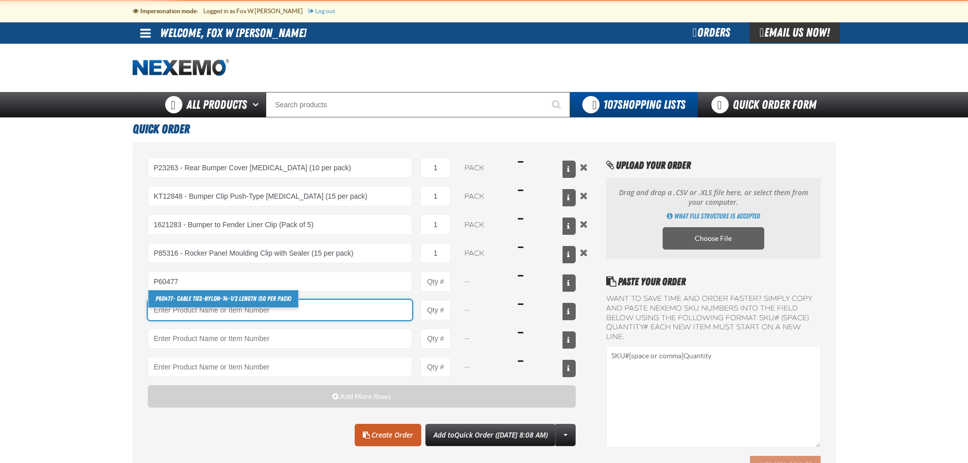
click at [288, 311] on input "Product" at bounding box center [280, 310] width 265 height 20
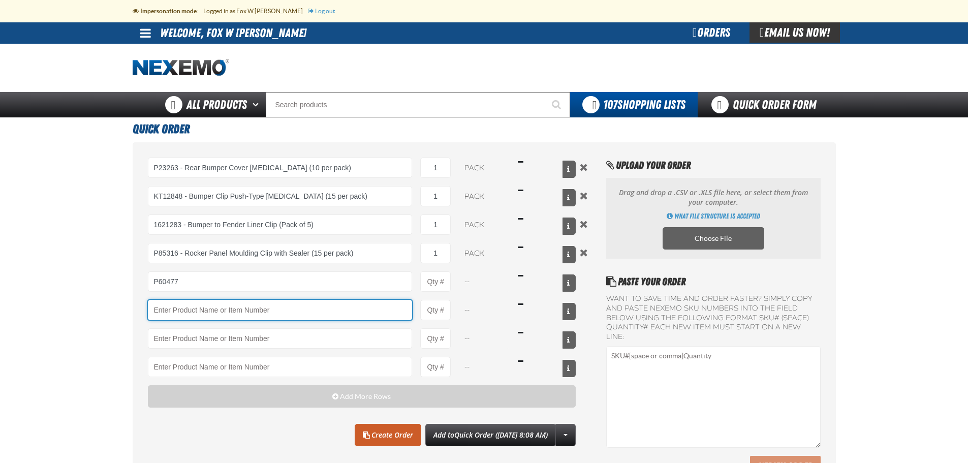
type input "P60477 - Cable Ties-Nylon-14-1/2 Length (50 per pack)"
type input "1"
select select "pack"
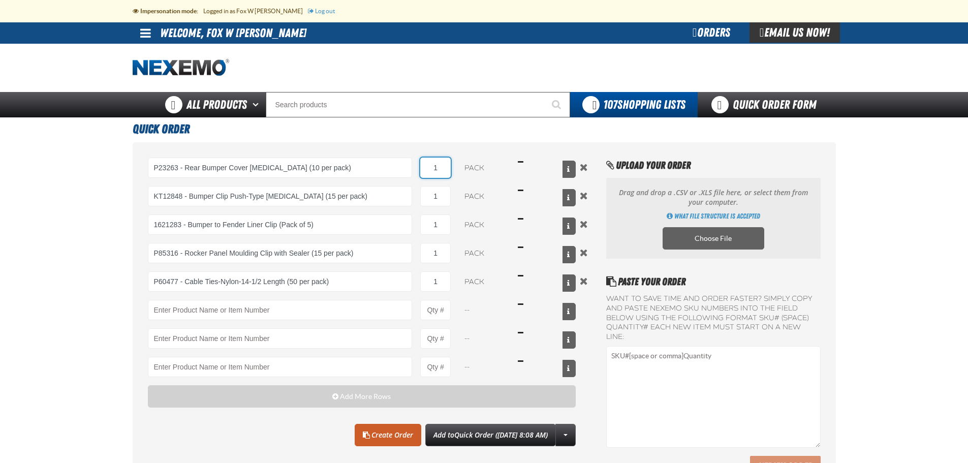
drag, startPoint x: 446, startPoint y: 172, endPoint x: 434, endPoint y: 170, distance: 12.8
click at [434, 170] on input "1" at bounding box center [435, 168] width 30 height 20
type input "2"
click at [495, 346] on div "--" at bounding box center [484, 338] width 51 height 20
click at [891, 279] on main "Quick Order P23263 - Rear Bumper Cover Retainer (10 per pack) P23263 - Rear Bum…" at bounding box center [484, 307] width 968 height 381
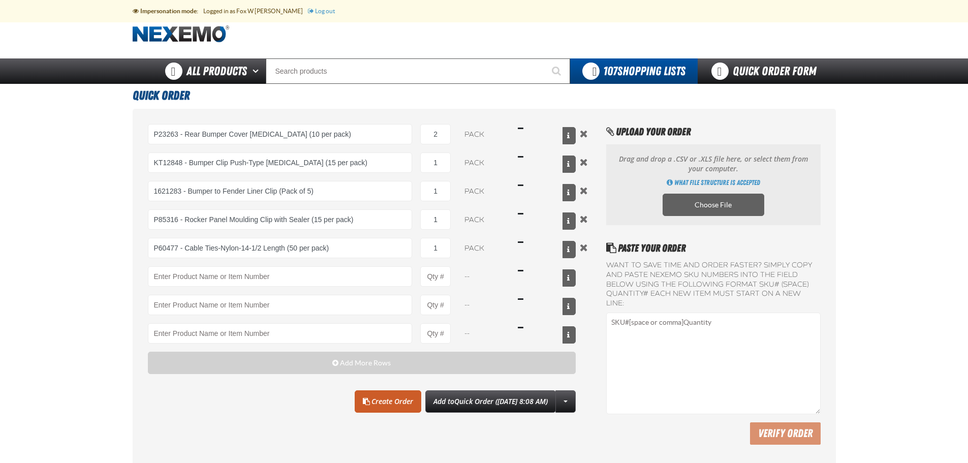
scroll to position [59, 0]
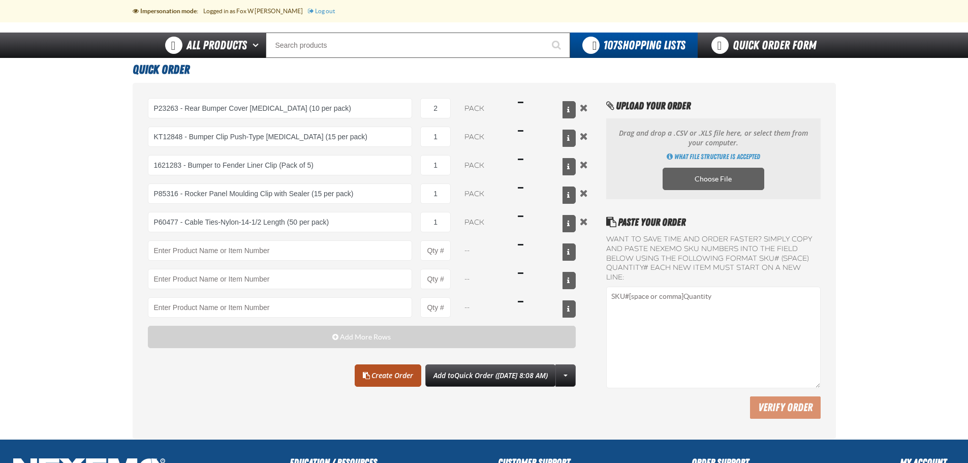
click at [369, 379] on link "Create Order" at bounding box center [388, 375] width 67 height 22
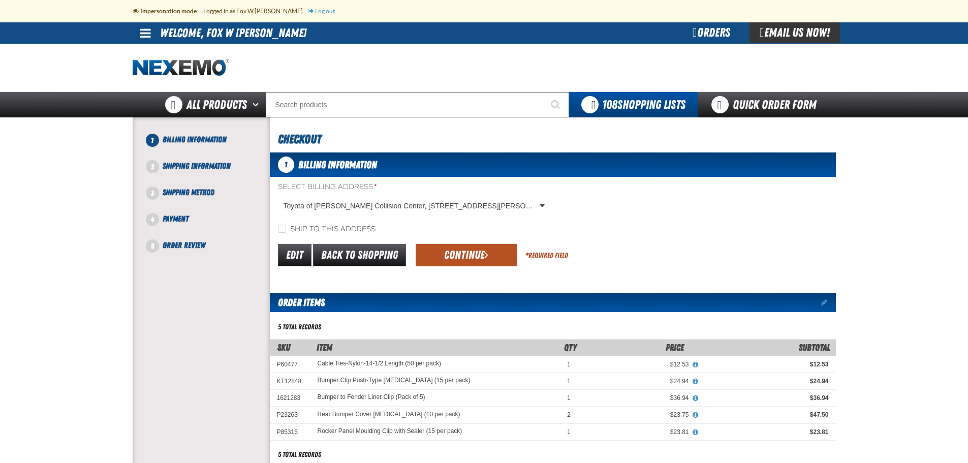
click at [470, 254] on button "Continue" at bounding box center [467, 255] width 102 height 22
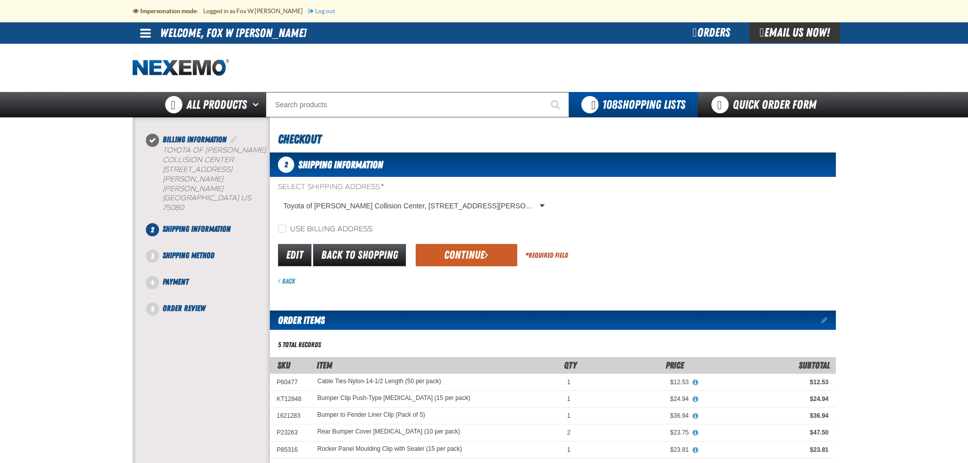
click at [470, 254] on button "Continue" at bounding box center [467, 255] width 102 height 22
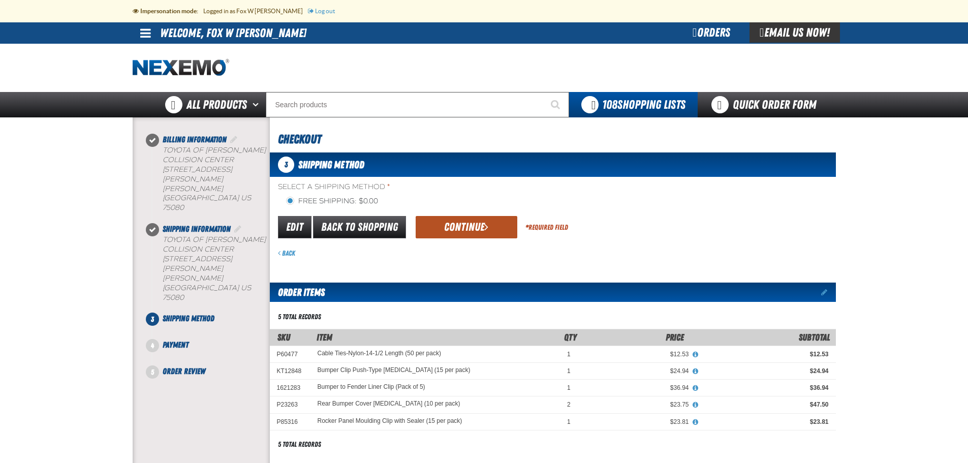
click at [470, 223] on button "Continue" at bounding box center [467, 227] width 102 height 22
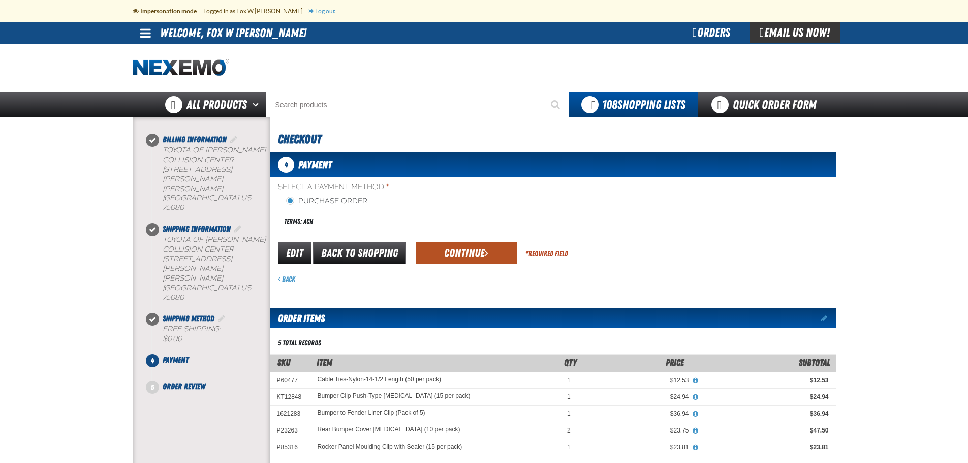
click at [448, 255] on button "Continue" at bounding box center [467, 253] width 102 height 22
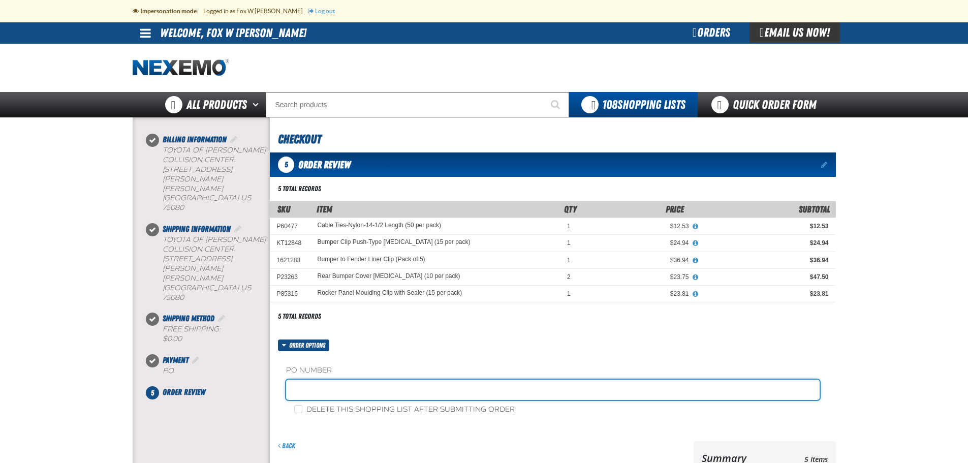
click at [309, 390] on input "text" at bounding box center [553, 390] width 534 height 20
paste input "kent supplies 091725"
type input "kent supplies 091725"
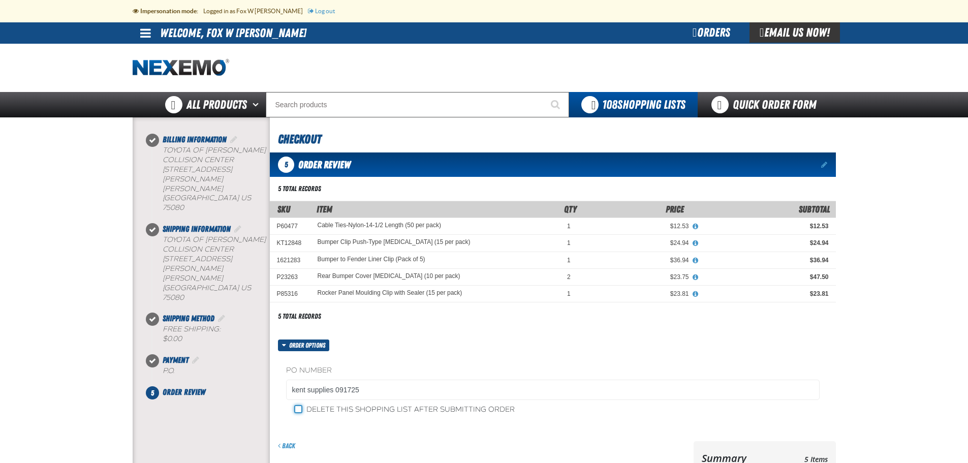
click at [298, 409] on input "Delete this shopping list after submitting order" at bounding box center [298, 409] width 8 height 8
checkbox input "true"
click at [915, 296] on main at bounding box center [484, 335] width 968 height 437
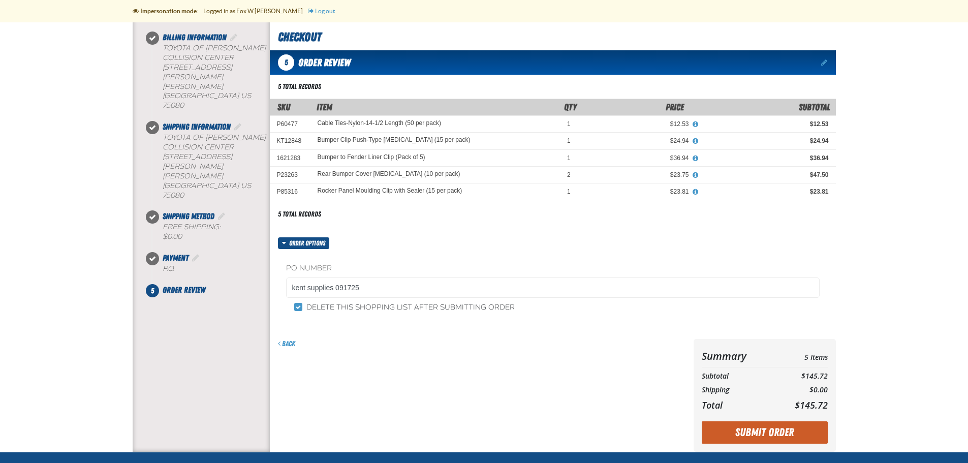
scroll to position [118, 0]
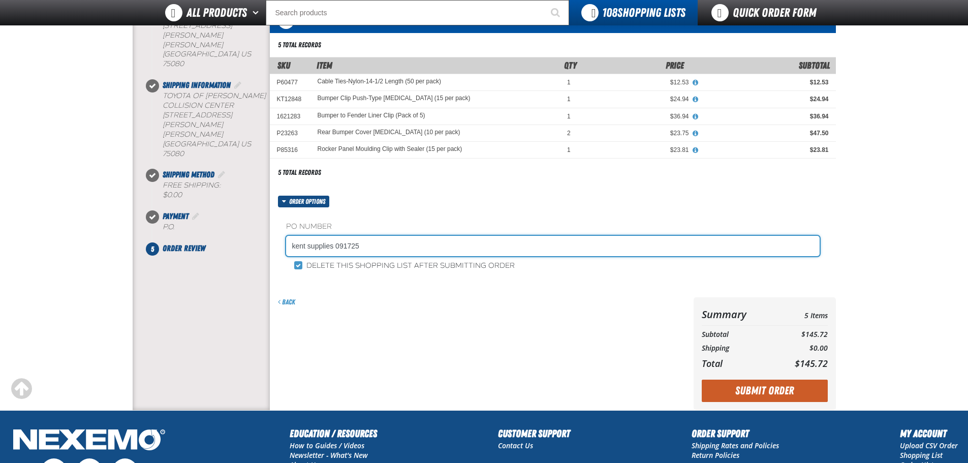
click at [437, 250] on input "kent supplies 091725" at bounding box center [553, 246] width 534 height 20
type input "kent supplies 091725 (mp)"
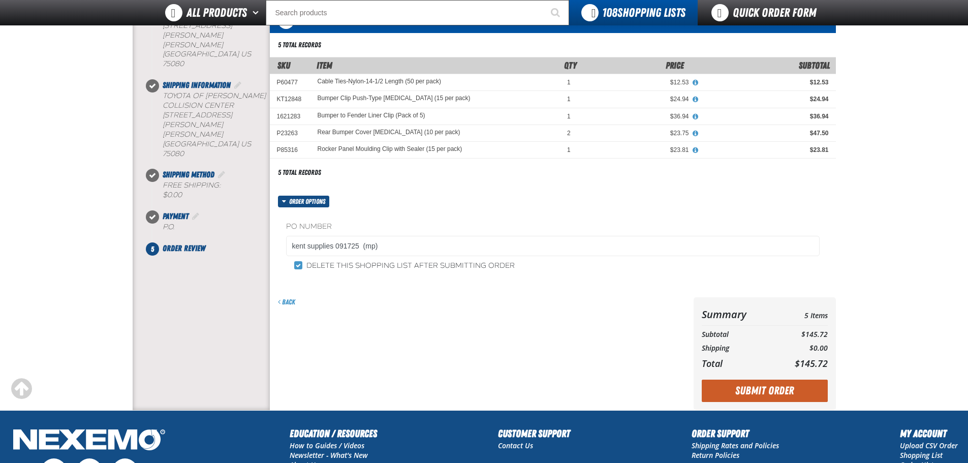
click at [515, 322] on div "Back" at bounding box center [480, 353] width 420 height 113
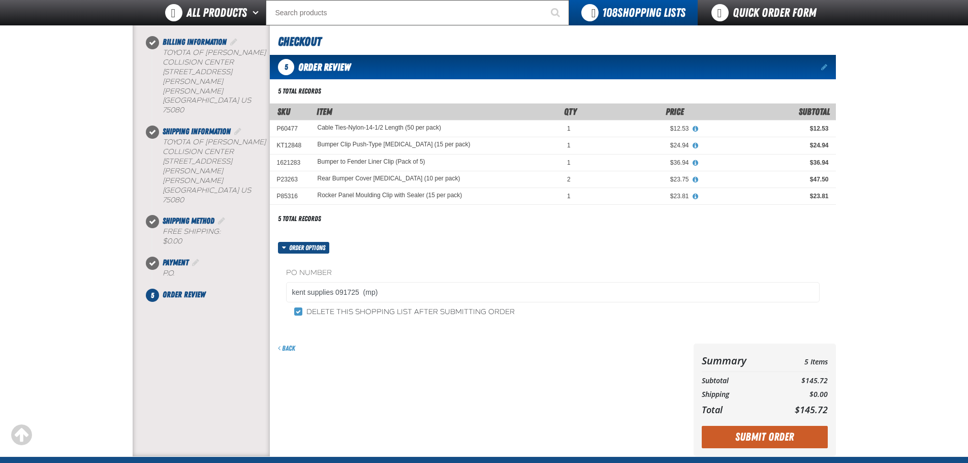
scroll to position [178, 0]
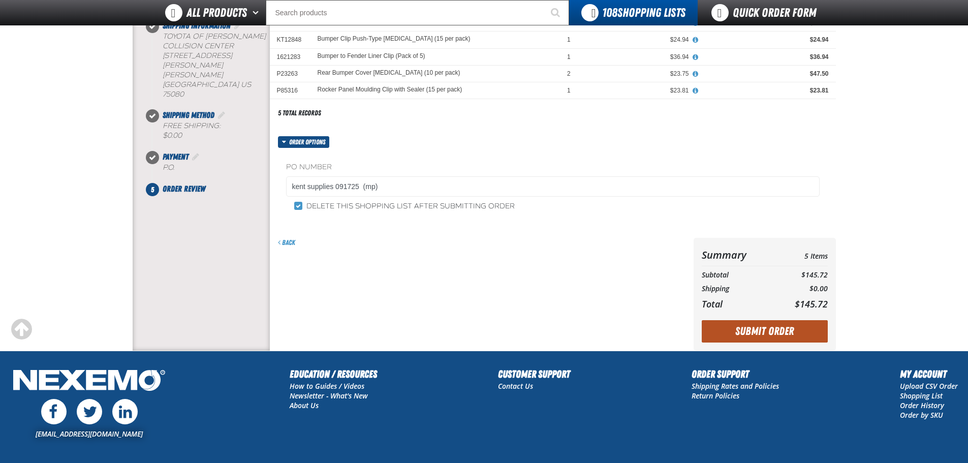
click at [772, 333] on button "Submit Order" at bounding box center [765, 331] width 126 height 22
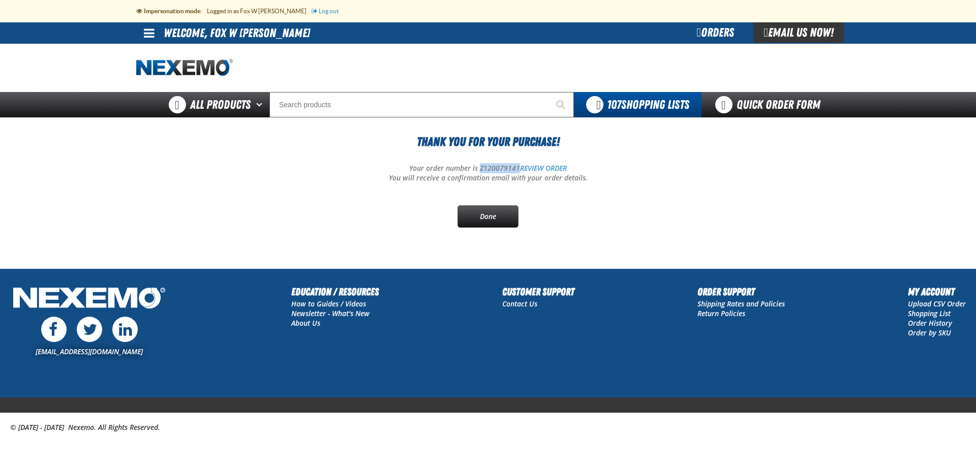
drag, startPoint x: 517, startPoint y: 169, endPoint x: 480, endPoint y: 169, distance: 37.1
click at [480, 169] on p "Your order number is Z120079141 REVIEW ORDER" at bounding box center [487, 169] width 703 height 10
copy p "Z120079141"
click at [484, 219] on link "Done" at bounding box center [487, 216] width 61 height 22
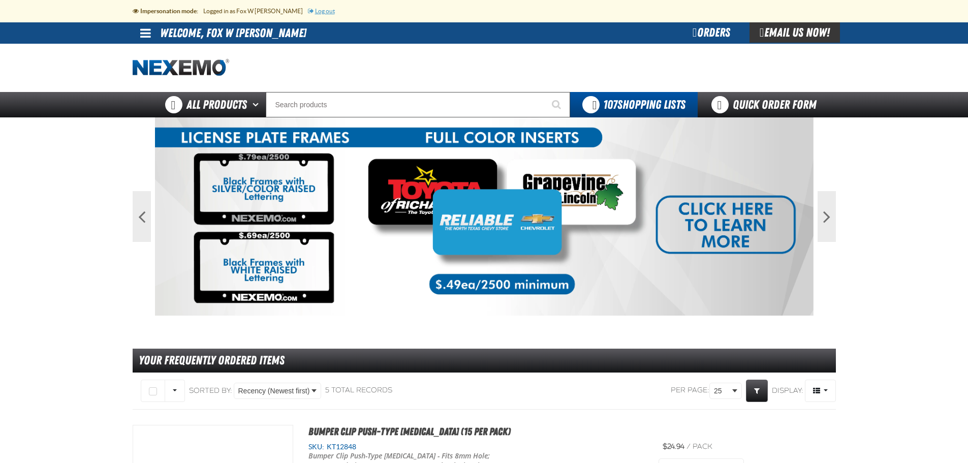
click at [308, 12] on link "Log out" at bounding box center [321, 11] width 27 height 7
